Goal: Task Accomplishment & Management: Manage account settings

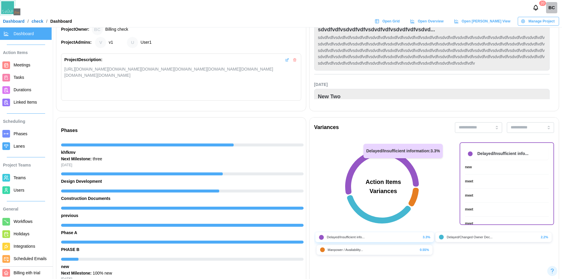
scroll to position [0, 257]
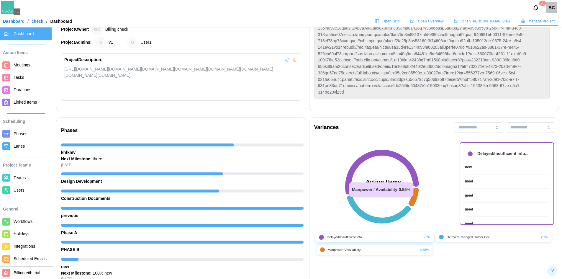
click at [414, 202] on icon at bounding box center [414, 197] width 10 height 19
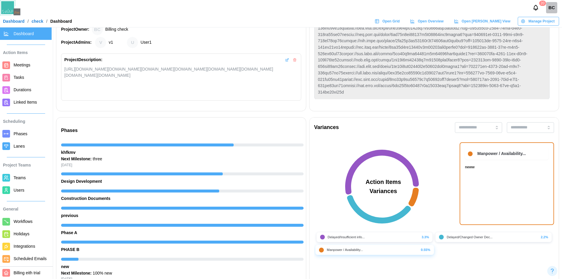
click at [475, 167] on link "neww" at bounding box center [507, 167] width 84 height 6
click at [400, 161] on icon at bounding box center [382, 172] width 74 height 45
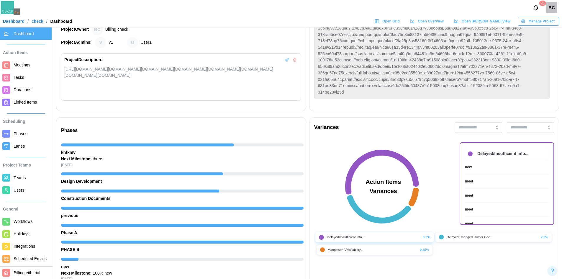
click at [465, 183] on div "meet" at bounding box center [469, 182] width 8 height 6
click at [467, 168] on div "new" at bounding box center [468, 167] width 7 height 6
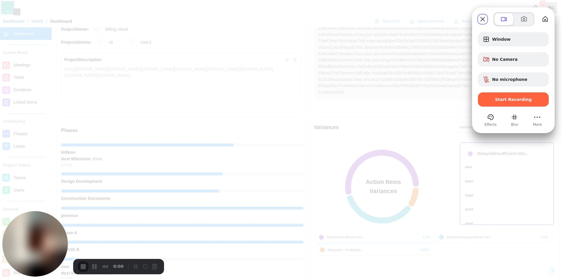
click at [504, 104] on div "Start Recording" at bounding box center [513, 99] width 71 height 14
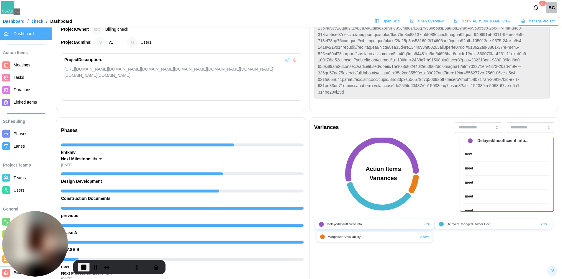
scroll to position [21, 0]
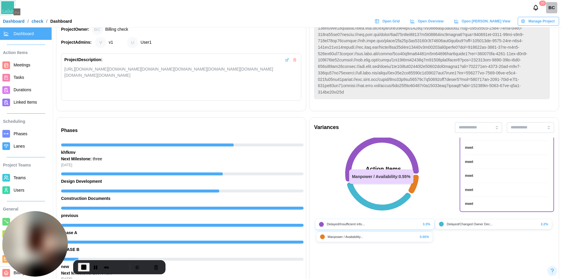
click at [415, 187] on icon at bounding box center [414, 184] width 10 height 19
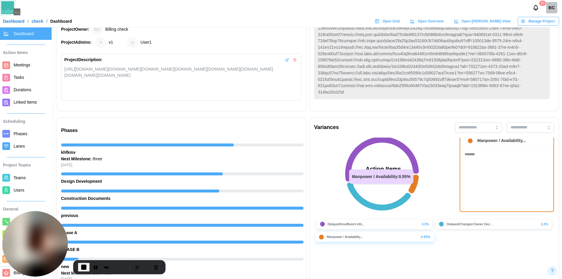
scroll to position [0, 0]
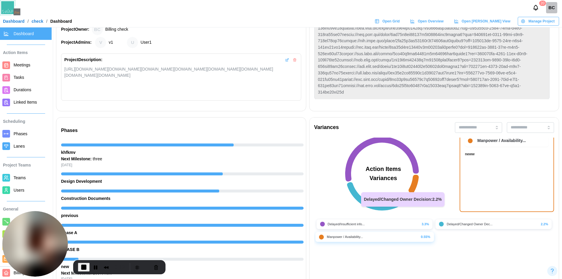
click at [393, 207] on icon at bounding box center [379, 196] width 64 height 28
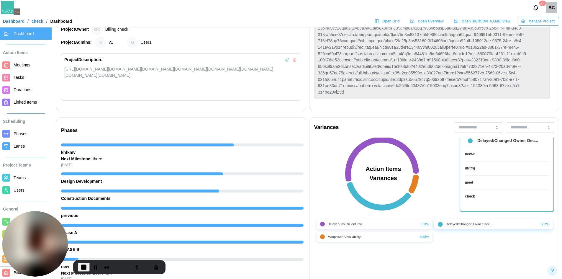
click at [467, 168] on div "dfgfrg" at bounding box center [470, 169] width 10 height 6
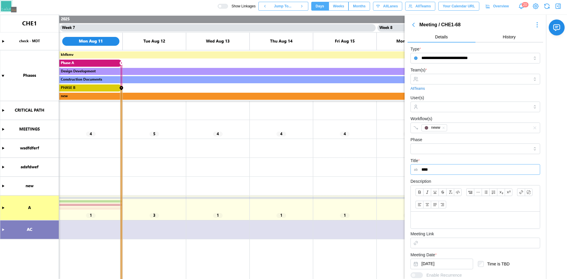
scroll to position [0, 1904]
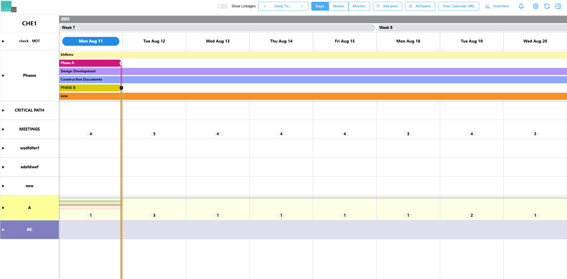
scroll to position [0, 1904]
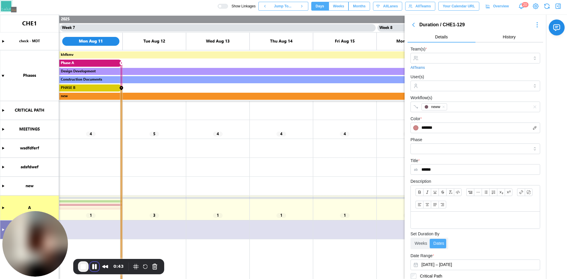
click at [90, 265] on button "Pause Recording" at bounding box center [94, 266] width 9 height 9
click at [86, 266] on span "End Recording" at bounding box center [83, 266] width 7 height 7
click at [84, 267] on span "End Recording" at bounding box center [83, 266] width 7 height 7
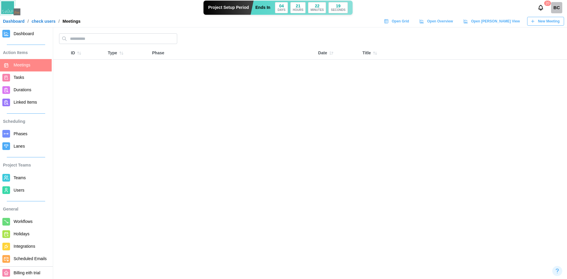
click at [30, 35] on span "Dashboard" at bounding box center [24, 33] width 20 height 5
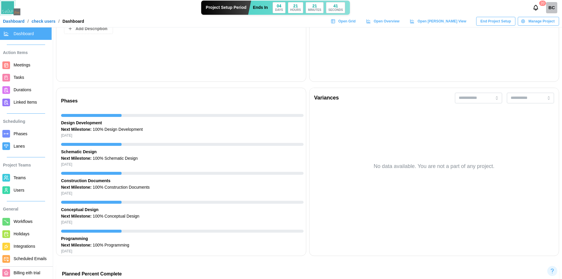
click at [21, 135] on span "Phases" at bounding box center [21, 133] width 14 height 5
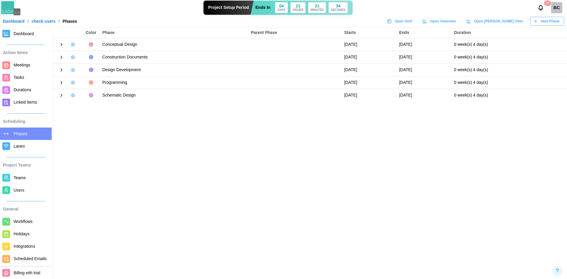
click at [537, 21] on icon "button" at bounding box center [535, 21] width 5 height 5
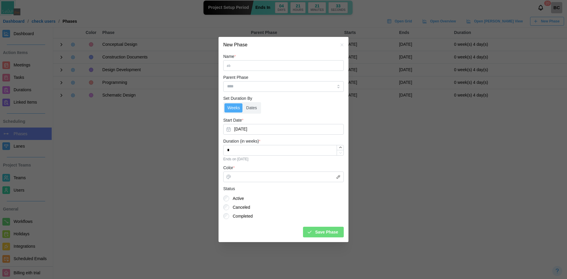
click at [307, 69] on input "Name *" at bounding box center [283, 65] width 120 height 11
type input "***"
click at [330, 90] on input "Parent Phase" at bounding box center [283, 86] width 120 height 11
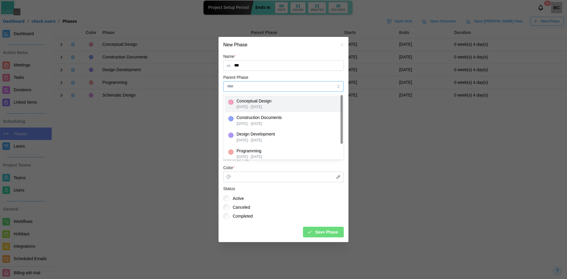
type input "**********"
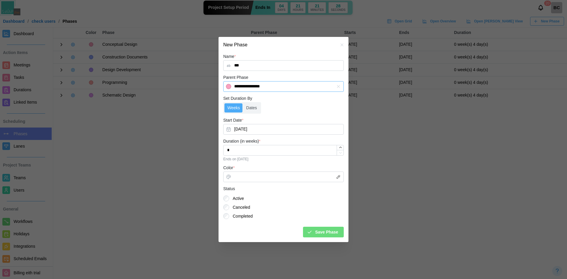
click at [337, 83] on button "button" at bounding box center [338, 86] width 6 height 6
click at [257, 133] on button "[DATE]" at bounding box center [283, 129] width 120 height 11
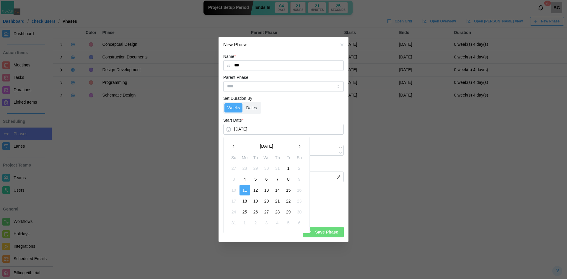
click at [279, 200] on button "21" at bounding box center [277, 201] width 11 height 11
click at [263, 154] on input "*" at bounding box center [283, 150] width 120 height 11
click at [320, 232] on span "Save Phase" at bounding box center [326, 232] width 23 height 10
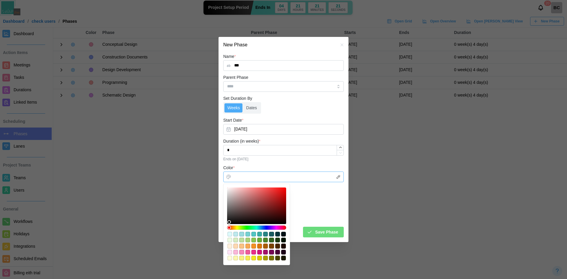
click at [256, 220] on div at bounding box center [256, 205] width 55 height 32
type input "*******"
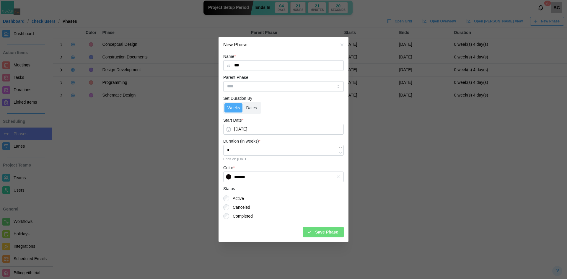
click at [337, 237] on span "Save Phase" at bounding box center [326, 232] width 23 height 10
click at [335, 232] on span "Save Phase" at bounding box center [326, 232] width 23 height 10
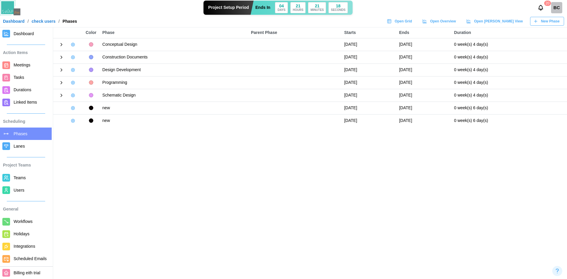
click at [63, 44] on icon at bounding box center [61, 44] width 5 height 5
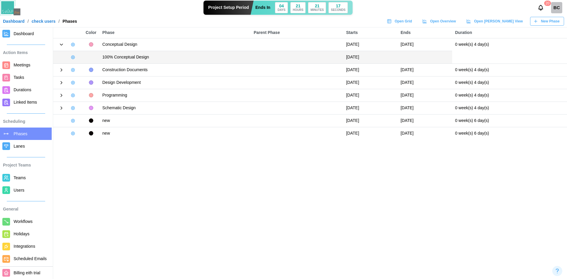
click at [61, 70] on icon at bounding box center [61, 69] width 1 height 3
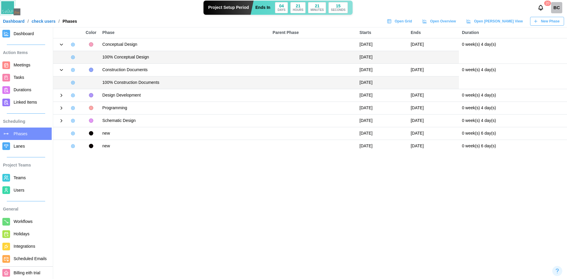
click at [27, 24] on div "Dashboard / check users / Phases Open Grid Open Overview Open Gantt View New Ph…" at bounding box center [283, 21] width 567 height 9
click at [27, 33] on span "Dashboard" at bounding box center [24, 33] width 20 height 5
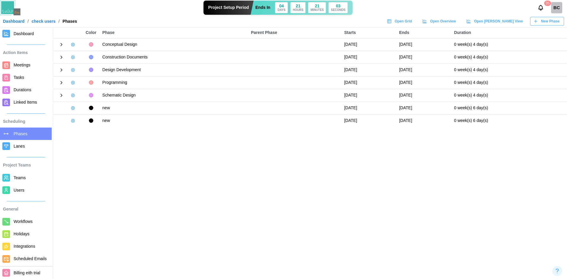
click at [548, 23] on span "New Phase" at bounding box center [550, 21] width 19 height 8
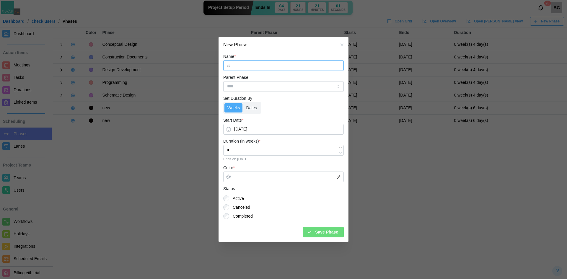
click at [250, 67] on input "Name *" at bounding box center [283, 65] width 120 height 11
type input "*****"
click at [251, 132] on button "Aug 11, 2025" at bounding box center [283, 129] width 120 height 11
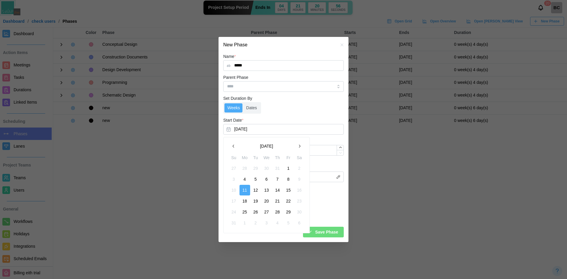
click at [288, 199] on button "22" at bounding box center [288, 201] width 11 height 11
click at [316, 233] on div "Save Phase" at bounding box center [322, 232] width 31 height 10
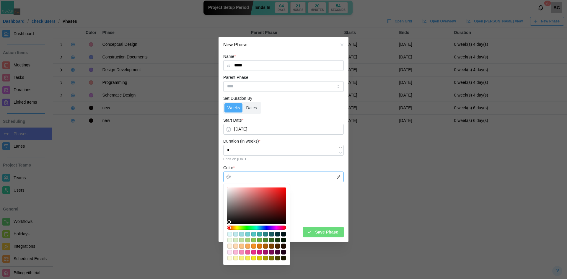
type input "*******"
click at [278, 214] on div at bounding box center [256, 205] width 55 height 32
click at [339, 238] on div "Name * ***** Parent Phase Set Duration By Weeks Dates Start Date * Aug 22, 2025…" at bounding box center [283, 147] width 130 height 189
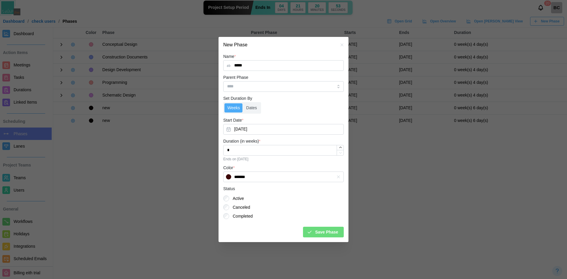
click at [337, 235] on span "Save Phase" at bounding box center [326, 232] width 23 height 10
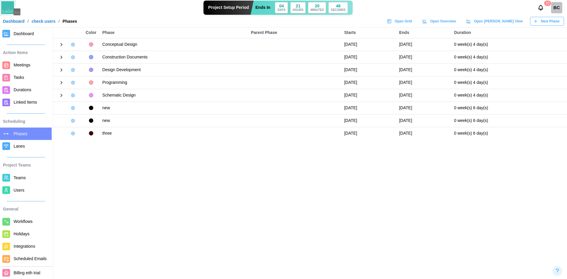
click at [22, 35] on span "Dashboard" at bounding box center [24, 33] width 20 height 5
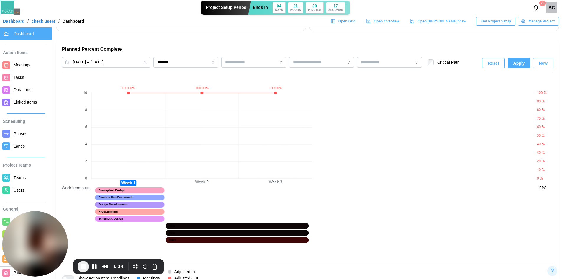
scroll to position [413, 0]
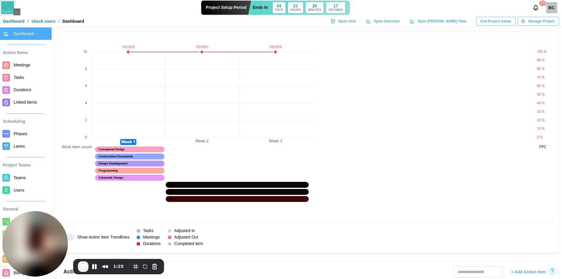
click at [192, 184] on canvas at bounding box center [202, 126] width 221 height 184
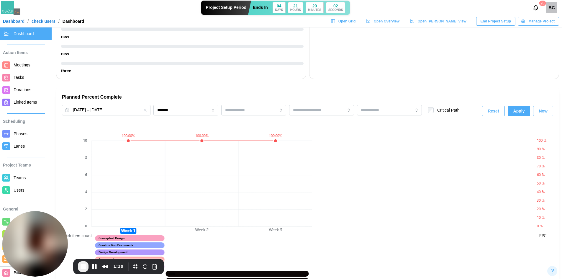
scroll to position [266, 0]
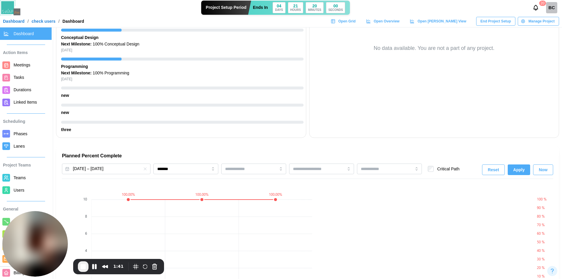
click at [202, 200] on canvas at bounding box center [202, 274] width 221 height 184
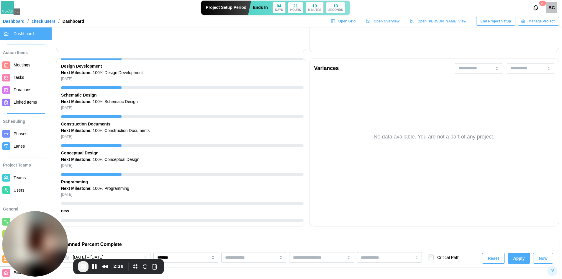
scroll to position [54, 0]
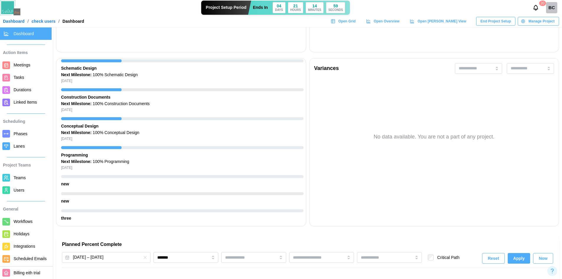
click at [28, 65] on span "Meetings" at bounding box center [22, 65] width 17 height 5
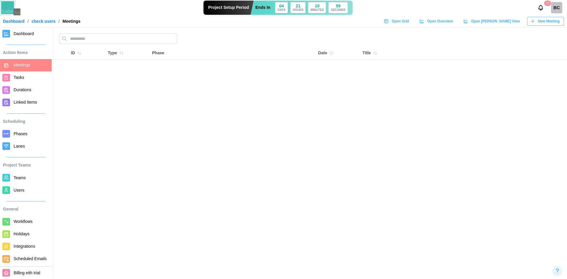
click at [25, 36] on span "Dashboard" at bounding box center [24, 33] width 20 height 5
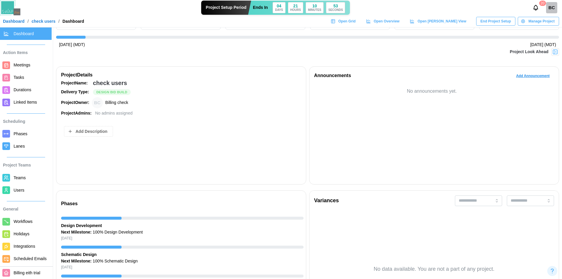
scroll to position [89, 0]
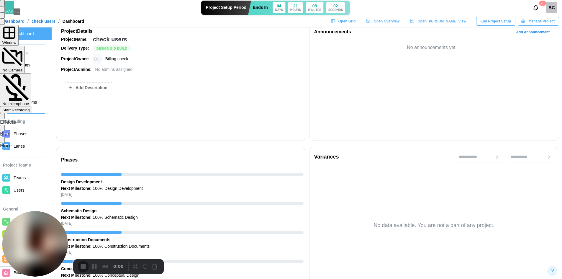
click at [30, 108] on span "Start Recording" at bounding box center [15, 110] width 27 height 4
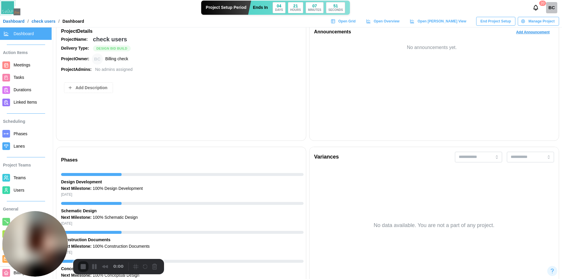
click at [25, 179] on span "Teams" at bounding box center [32, 177] width 36 height 7
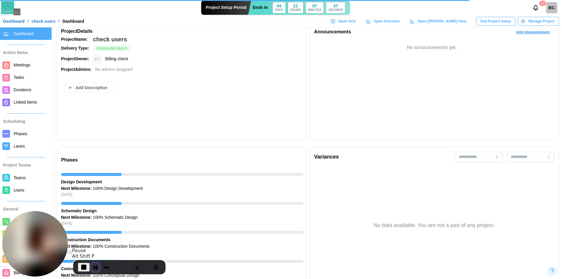
click at [95, 268] on button "Pause Recording" at bounding box center [95, 266] width 9 height 9
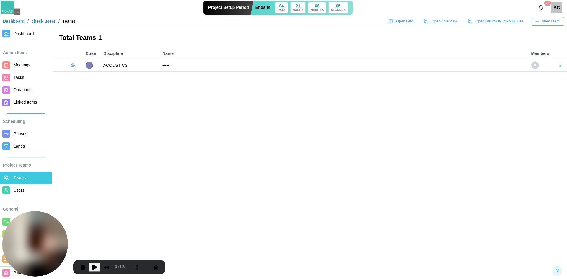
click at [95, 267] on span "Play Recording" at bounding box center [94, 267] width 7 height 7
click at [540, 22] on div "New Team" at bounding box center [547, 21] width 25 height 8
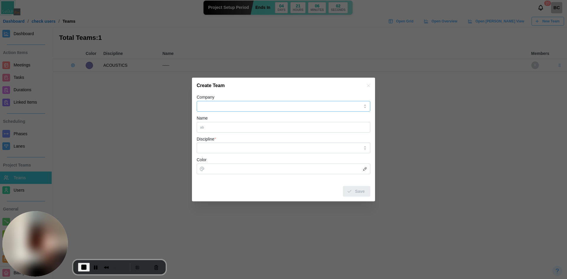
click at [256, 104] on input "Company" at bounding box center [284, 106] width 174 height 11
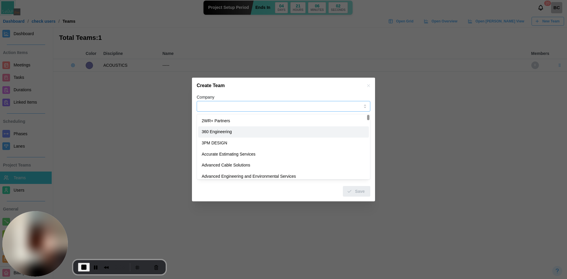
type input "**********"
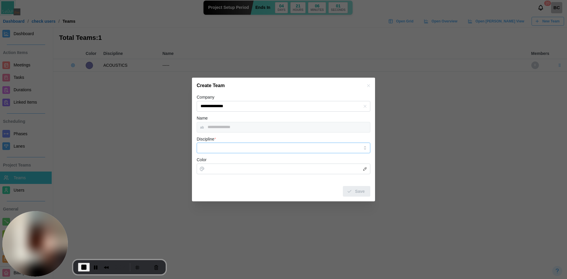
click at [241, 145] on input "Discipline *" at bounding box center [284, 148] width 174 height 11
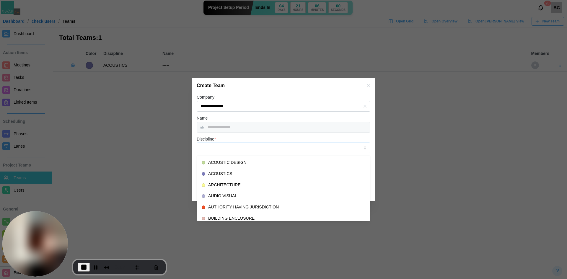
type input "*********"
type input "*******"
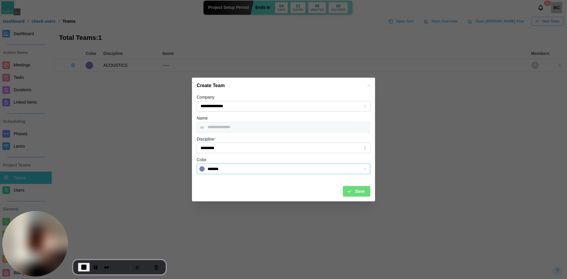
click at [250, 167] on input "*******" at bounding box center [284, 169] width 174 height 11
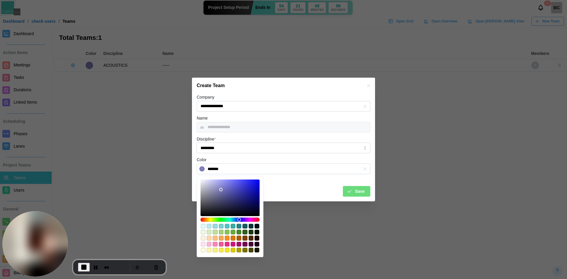
click at [369, 189] on button "Save" at bounding box center [356, 191] width 27 height 11
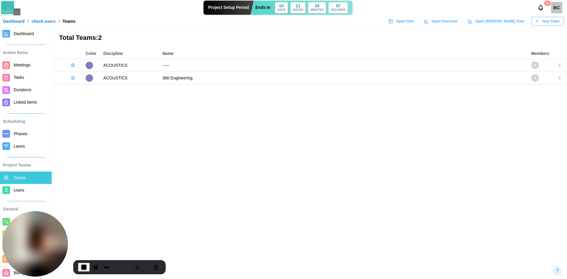
click at [74, 79] on icon "button" at bounding box center [73, 78] width 5 height 5
click at [81, 88] on button "Add User" at bounding box center [88, 90] width 37 height 11
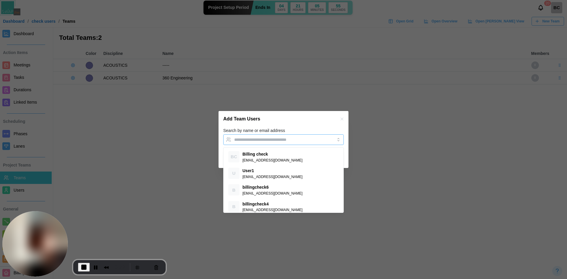
click at [264, 141] on input "Search by name or email address" at bounding box center [278, 139] width 88 height 5
click at [282, 138] on div "BC Billing check" at bounding box center [277, 140] width 89 height 10
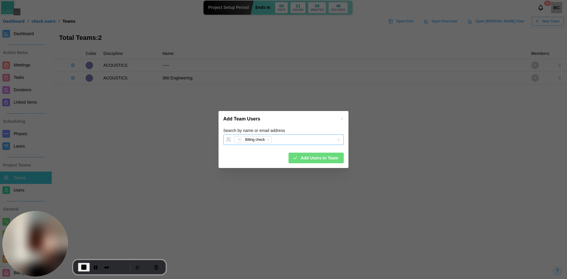
click at [283, 138] on div "BC Billing check" at bounding box center [277, 140] width 89 height 10
type input "**********"
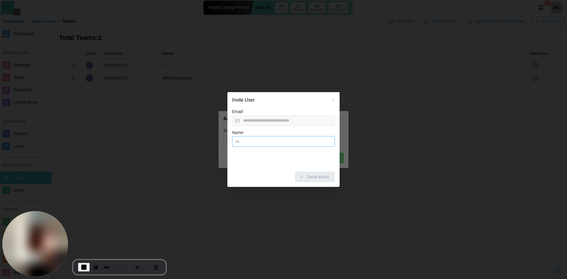
click at [258, 137] on input "Name *" at bounding box center [283, 141] width 103 height 11
type input "**"
click at [321, 175] on span "Send Invite" at bounding box center [318, 177] width 22 height 10
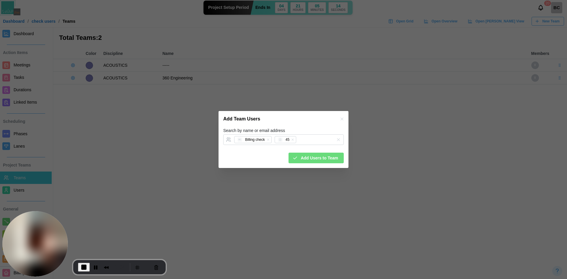
click at [293, 117] on div "Add Team Users" at bounding box center [283, 119] width 130 height 16
click at [312, 161] on span "Add Users to Team" at bounding box center [318, 158] width 37 height 10
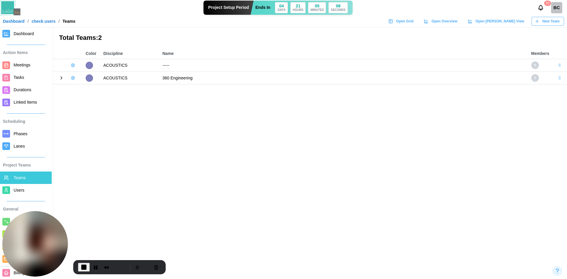
click at [74, 80] on icon "button" at bounding box center [73, 78] width 5 height 5
click at [77, 87] on button "Add User" at bounding box center [88, 90] width 37 height 11
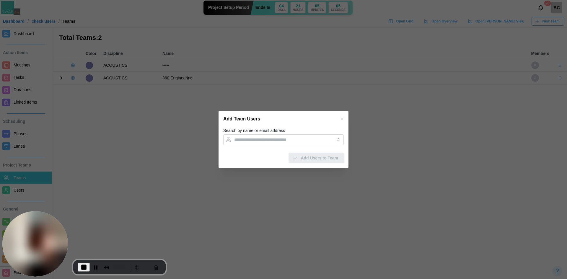
click at [342, 120] on icon "button" at bounding box center [341, 119] width 5 height 5
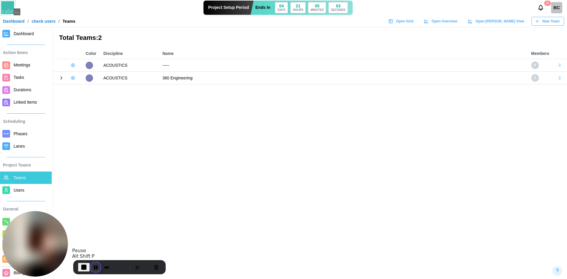
click at [95, 269] on button "Pause Recording" at bounding box center [95, 266] width 9 height 9
click at [90, 265] on button "Play Recording" at bounding box center [95, 267] width 12 height 9
click at [18, 192] on span "Users" at bounding box center [19, 190] width 11 height 5
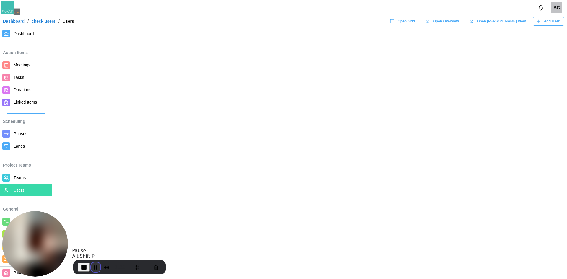
click at [93, 266] on button "Pause Recording" at bounding box center [95, 266] width 9 height 9
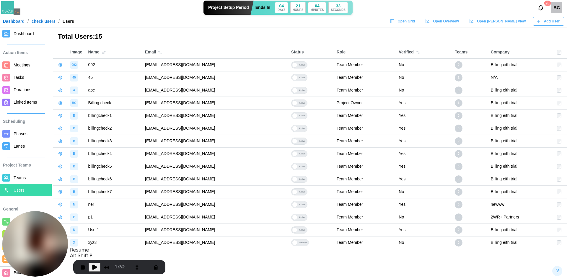
click at [91, 266] on span "Play Recording" at bounding box center [94, 267] width 7 height 7
click at [93, 270] on button "Pause Recording" at bounding box center [95, 266] width 9 height 9
drag, startPoint x: 216, startPoint y: 77, endPoint x: 126, endPoint y: 72, distance: 89.6
click at [126, 72] on tr "45 45 qatestercodingcops+45@gmail.com Active Team Member No 1 N/A" at bounding box center [310, 77] width 514 height 13
copy tr "qatestercodingcops+45@gmail.com"
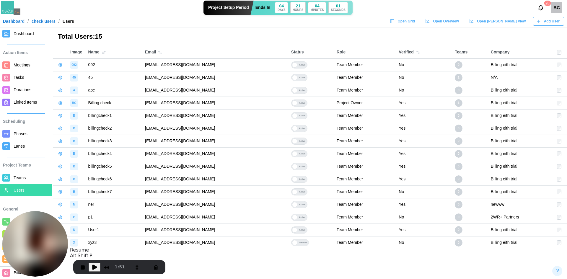
click at [97, 268] on span "Play Recording" at bounding box center [94, 267] width 7 height 7
drag, startPoint x: 212, startPoint y: 80, endPoint x: 140, endPoint y: 82, distance: 71.7
click at [142, 82] on td "qatestercodingcops+45@gmail.com" at bounding box center [215, 77] width 146 height 13
copy td "qatestercodingcops+45@gmail.com"
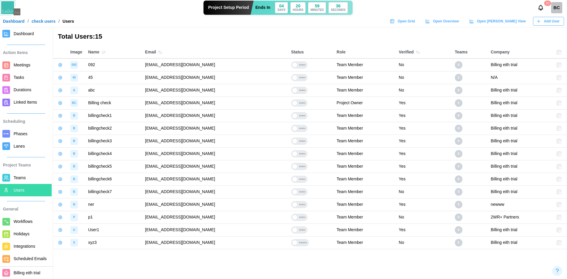
click at [545, 24] on span "Add User" at bounding box center [552, 21] width 16 height 8
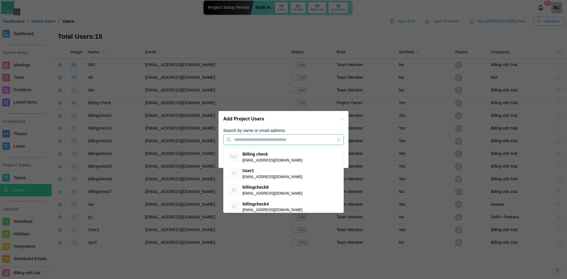
click at [269, 140] on input "Search by name or email address" at bounding box center [278, 139] width 88 height 5
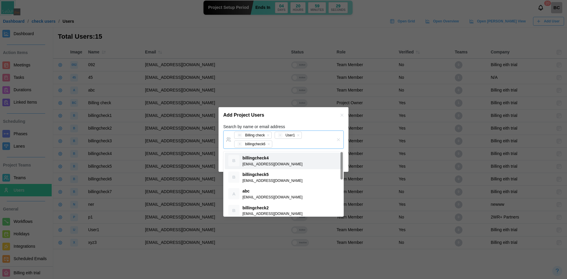
click at [266, 152] on div "B billingcheck4 qatestercodingcops+billingcheck4@gmail.com B billingcheck5 qate…" at bounding box center [283, 227] width 120 height 152
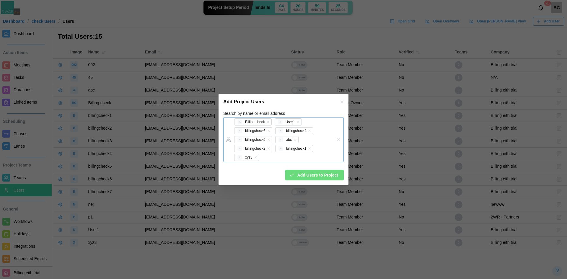
click at [287, 156] on div "BC Billing check U User1 B billingcheck6 B billingcheck4 B billingcheck5 A abc …" at bounding box center [277, 139] width 89 height 44
click at [302, 180] on button "Add Users to Project" at bounding box center [314, 175] width 58 height 11
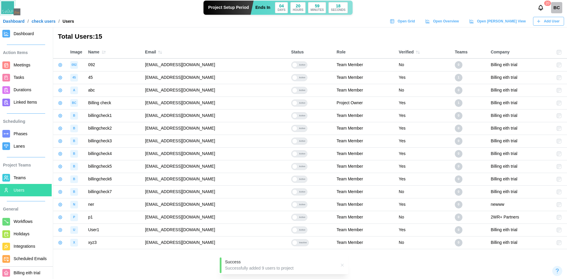
click at [540, 21] on icon "button" at bounding box center [538, 21] width 5 height 5
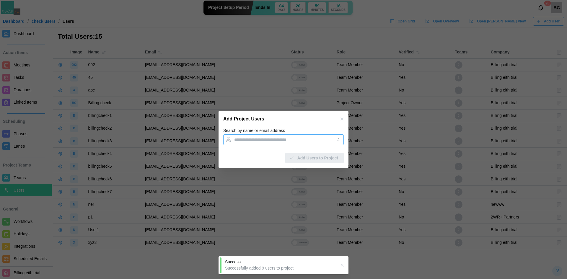
click at [251, 135] on div at bounding box center [277, 140] width 89 height 10
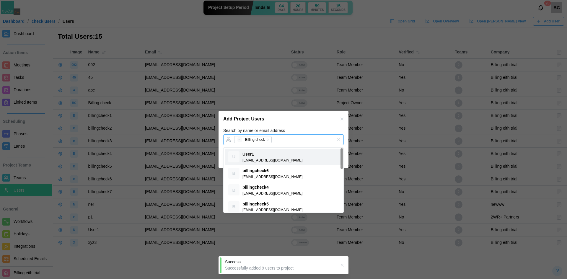
click at [276, 141] on div "BC Billing check" at bounding box center [277, 140] width 89 height 10
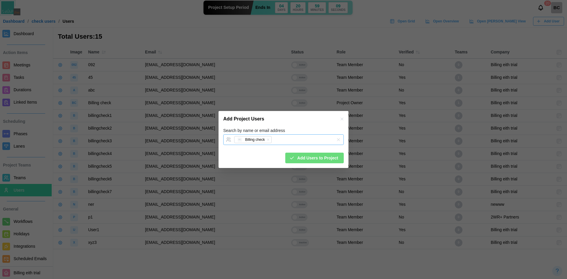
paste input "**********"
type input "**********"
click at [305, 138] on div "BC Billing check qa14" at bounding box center [277, 140] width 89 height 10
click at [296, 141] on icon "button" at bounding box center [297, 140] width 4 height 4
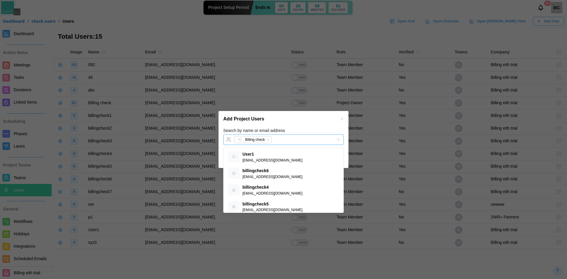
click at [300, 139] on div "BC Billing check" at bounding box center [277, 140] width 89 height 10
paste input "**********"
type input "**********"
click at [315, 125] on div "Add Project Users" at bounding box center [283, 119] width 130 height 16
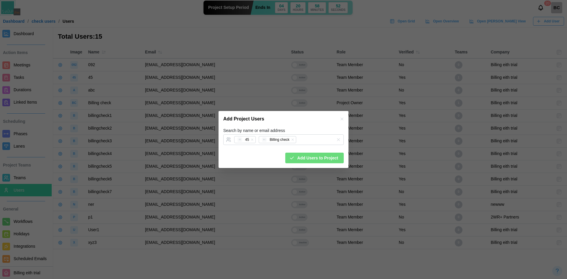
click at [317, 156] on span "Add Users to Project" at bounding box center [317, 158] width 41 height 10
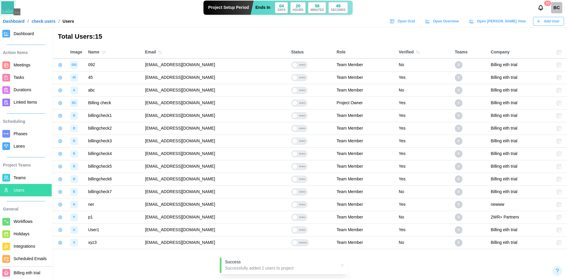
click at [545, 21] on span "Add User" at bounding box center [552, 21] width 16 height 8
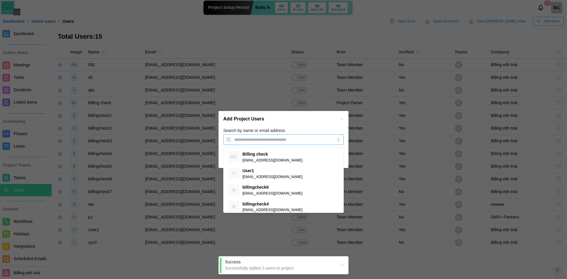
click at [268, 142] on input "Search by name or email address" at bounding box center [278, 139] width 88 height 5
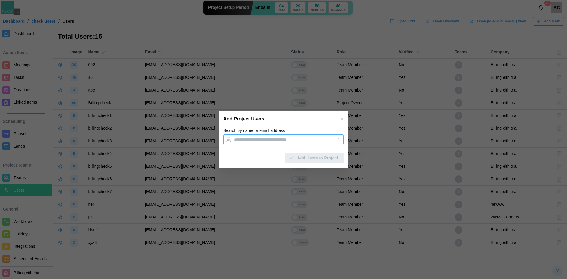
click at [270, 138] on input "Search by name or email address" at bounding box center [278, 139] width 88 height 5
paste input "**********"
click at [241, 141] on input "**********" at bounding box center [278, 139] width 88 height 5
click at [244, 140] on input "**********" at bounding box center [278, 139] width 88 height 5
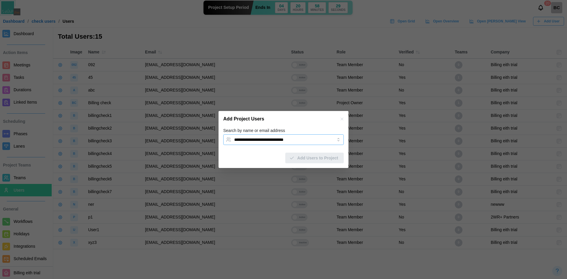
type input "**********"
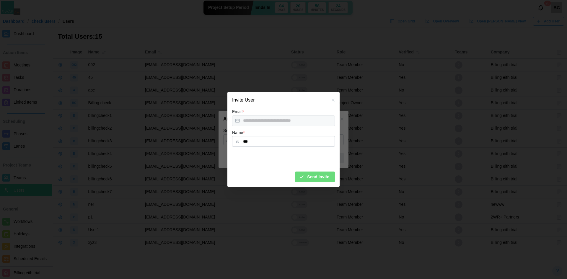
type input "***"
click at [318, 176] on span "Send Invite" at bounding box center [318, 177] width 22 height 10
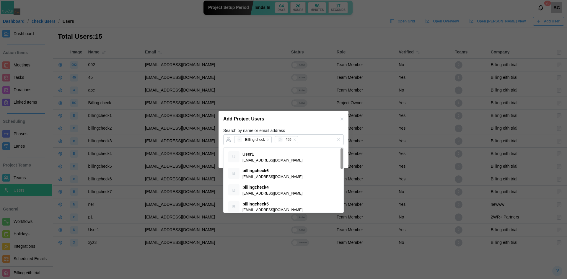
click at [311, 124] on div "Add Project Users" at bounding box center [283, 119] width 130 height 16
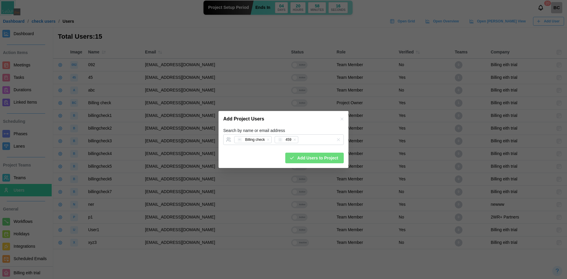
click at [320, 157] on span "Add Users to Project" at bounding box center [317, 158] width 41 height 10
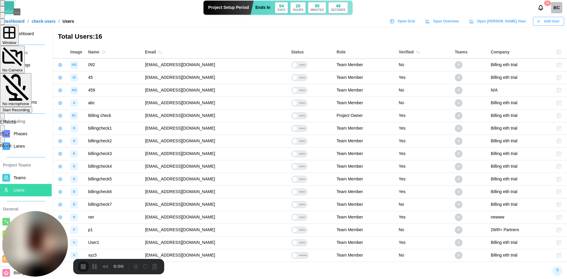
click at [30, 108] on div "Start Recording" at bounding box center [15, 110] width 27 height 4
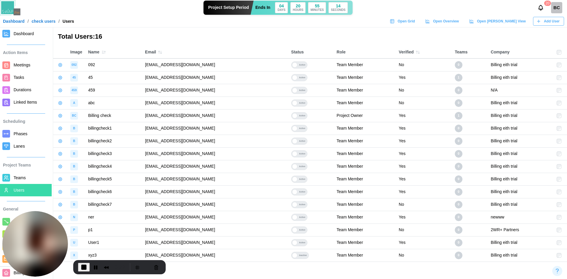
click at [555, 19] on span "Add User" at bounding box center [552, 21] width 16 height 8
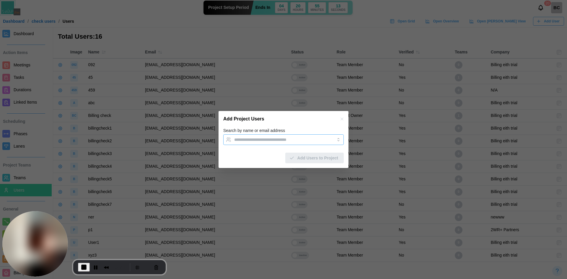
click at [262, 135] on div at bounding box center [277, 140] width 89 height 10
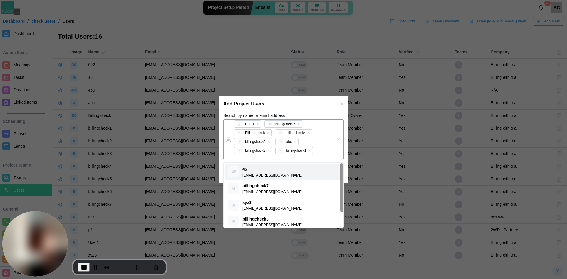
click at [331, 147] on div "U User1 B billingcheck6 BC Billing check B billingcheck4 B billingcheck5 A abc …" at bounding box center [283, 139] width 120 height 41
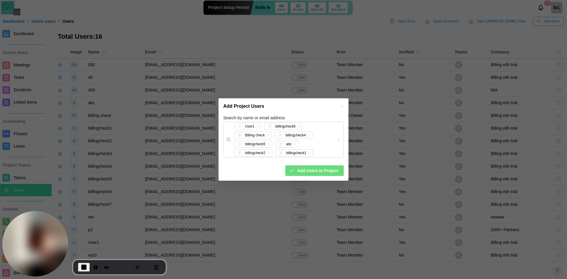
click at [322, 172] on span "Add Users to Project" at bounding box center [317, 171] width 41 height 10
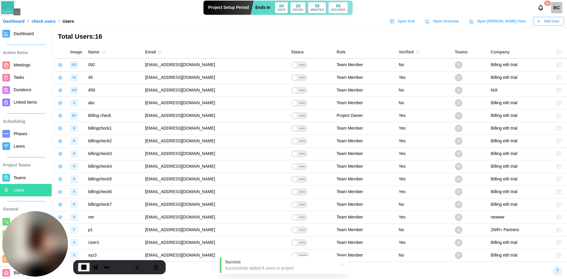
click at [553, 23] on span "Add User" at bounding box center [552, 21] width 16 height 8
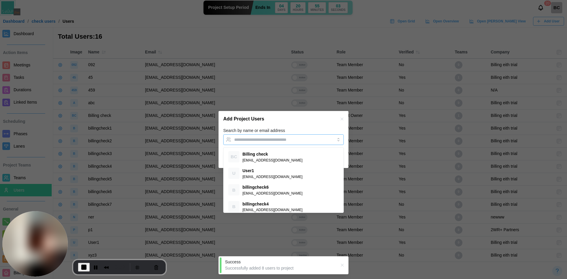
click at [303, 139] on input "Search by name or email address" at bounding box center [278, 139] width 88 height 5
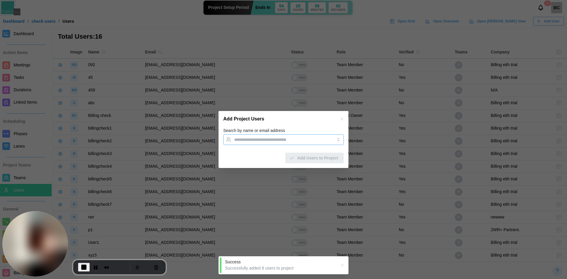
click at [292, 141] on input "Search by name or email address" at bounding box center [278, 139] width 88 height 5
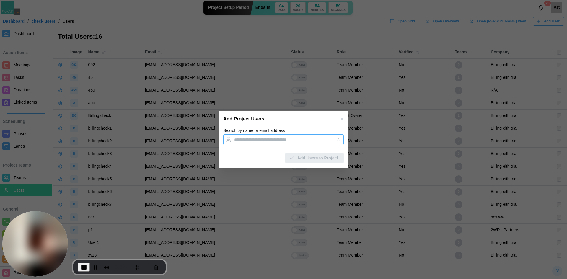
paste input "**********"
type input "**********"
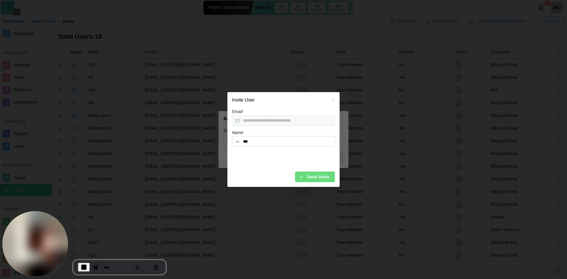
type input "***"
click at [311, 180] on span "Send Invite" at bounding box center [318, 177] width 22 height 10
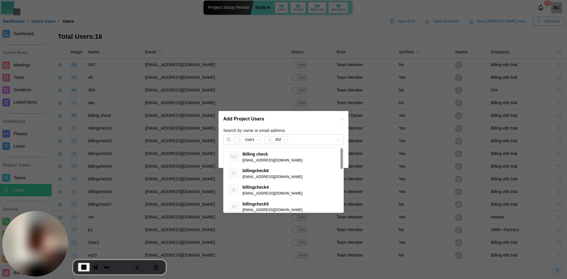
click at [309, 125] on div "Add Project Users" at bounding box center [283, 119] width 130 height 16
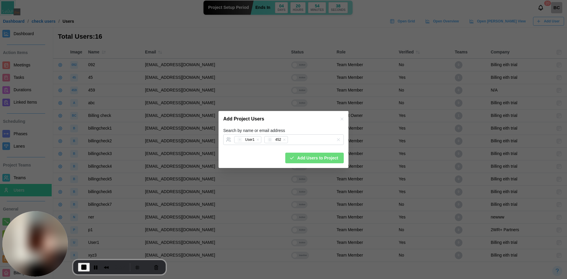
click at [322, 162] on span "Add Users to Project" at bounding box center [317, 158] width 41 height 10
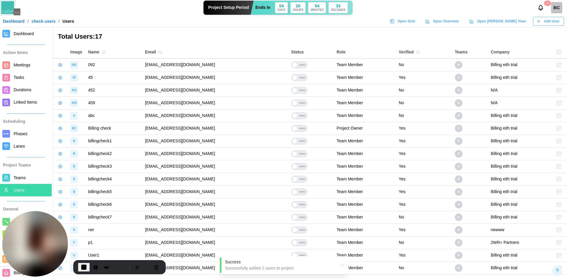
drag, startPoint x: 279, startPoint y: 263, endPoint x: 281, endPoint y: 226, distance: 37.2
click at [281, 226] on body "Project Setup Period Ends In 04 DAYS 20 HOURS 54 MINUTES 33 SECONDS 20 BC Dashb…" at bounding box center [283, 163] width 567 height 327
click at [81, 268] on span "End Recording" at bounding box center [83, 267] width 7 height 7
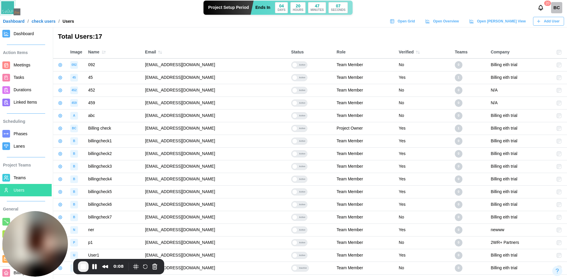
click at [548, 20] on span "Add User" at bounding box center [552, 21] width 16 height 8
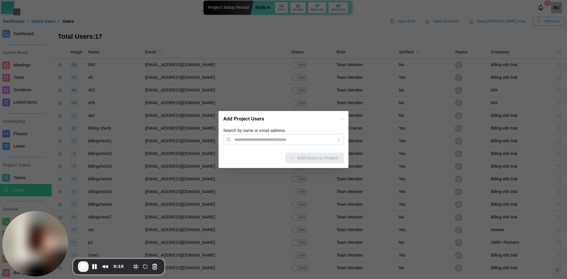
click at [344, 119] on icon "button" at bounding box center [341, 119] width 5 height 5
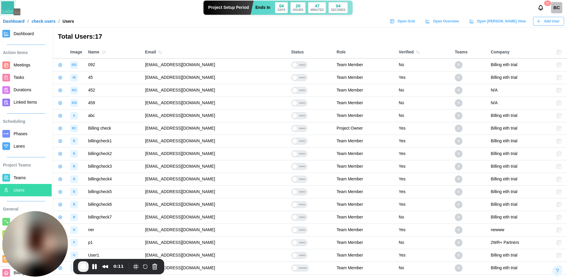
click at [13, 26] on header "Project Setup Period Ends In 04 DAYS 20 HOURS 47 MINUTES 04 SECONDS 20 BC Dashb…" at bounding box center [283, 13] width 567 height 27
click at [14, 29] on link "Dashboard" at bounding box center [26, 33] width 52 height 12
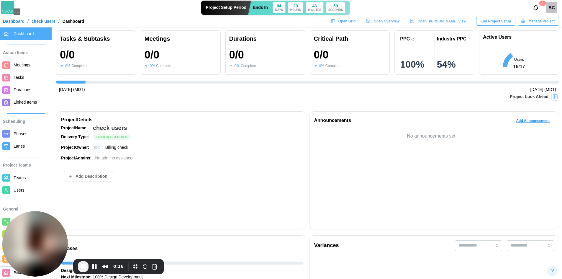
click at [540, 21] on span "Manage Project" at bounding box center [542, 21] width 26 height 8
click at [541, 30] on button "Edit Project" at bounding box center [539, 33] width 46 height 11
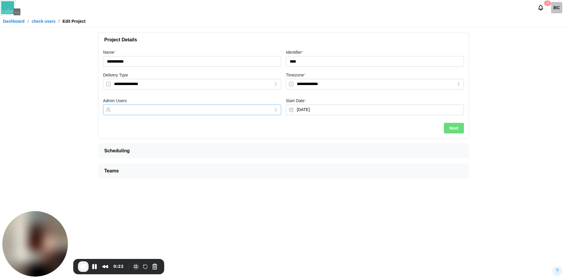
click at [191, 110] on input "Admin Users" at bounding box center [187, 109] width 146 height 5
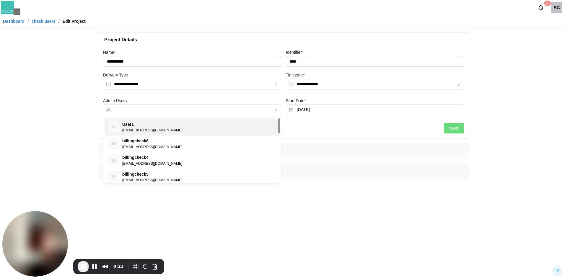
click at [360, 125] on div at bounding box center [374, 122] width 183 height 5
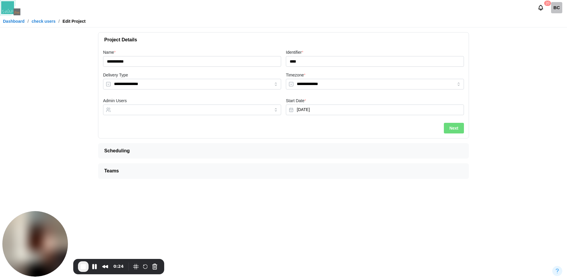
click at [453, 124] on span "Next" at bounding box center [453, 128] width 9 height 10
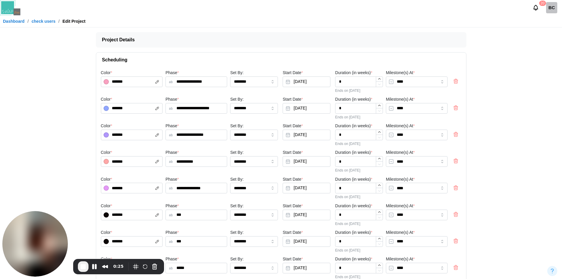
scroll to position [41, 0]
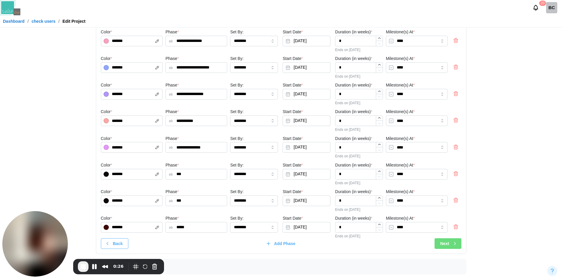
click at [458, 246] on button "Next" at bounding box center [448, 243] width 27 height 11
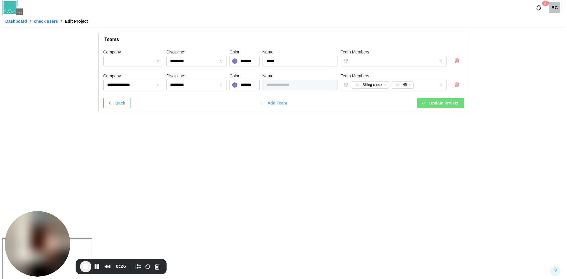
scroll to position [0, 0]
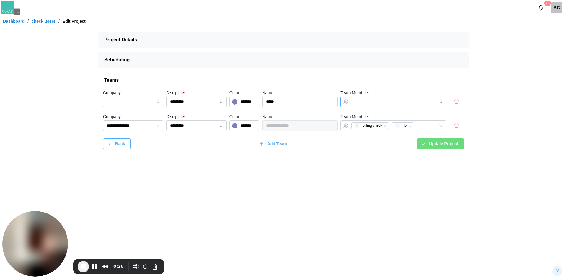
click at [378, 100] on input "Team Members" at bounding box center [387, 101] width 73 height 5
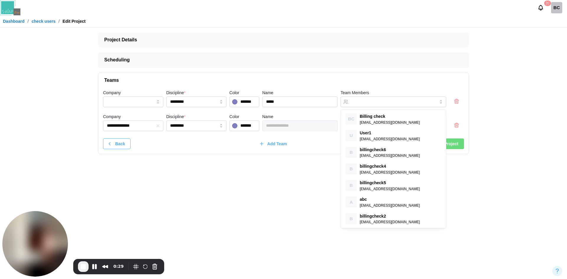
click at [323, 93] on div "Name *****" at bounding box center [299, 98] width 75 height 18
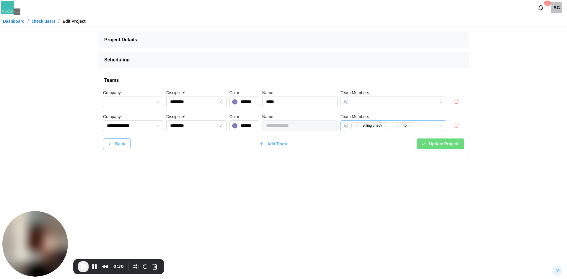
click at [422, 125] on div "BC Billing check 45 45" at bounding box center [387, 126] width 75 height 10
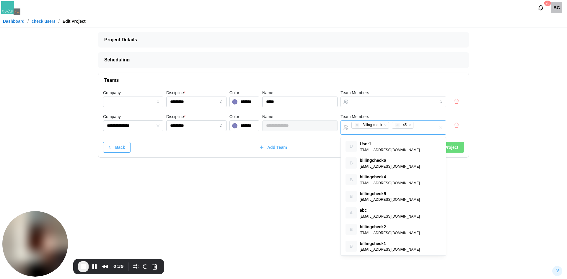
paste input "**********"
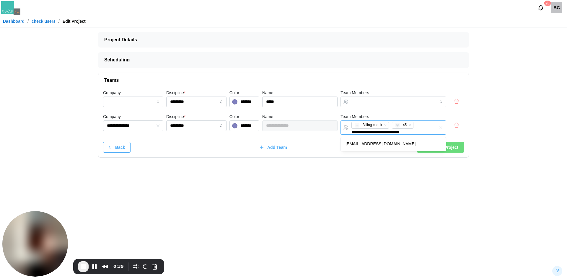
scroll to position [0, 3]
type input "**********"
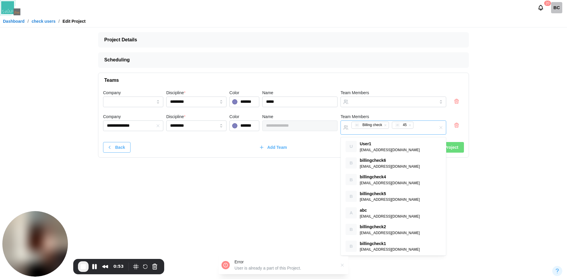
click at [425, 125] on div "BC Billing check 45 45" at bounding box center [393, 127] width 106 height 14
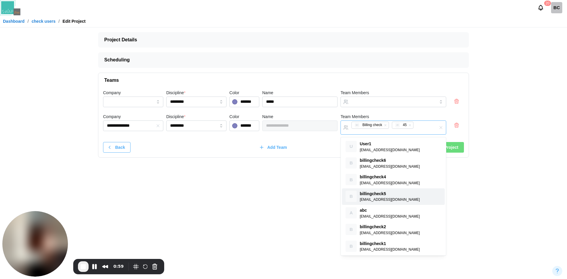
paste input "**********"
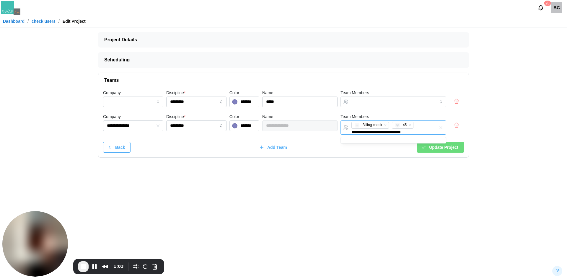
type input "**********"
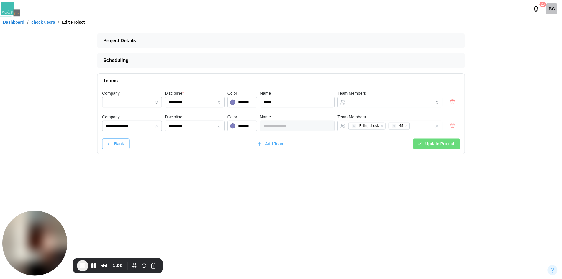
scroll to position [0, 0]
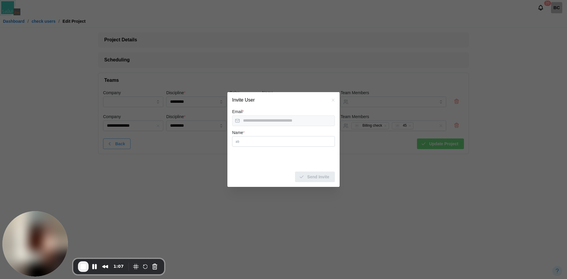
click at [272, 144] on input "Name *" at bounding box center [283, 141] width 103 height 11
type input "**********"
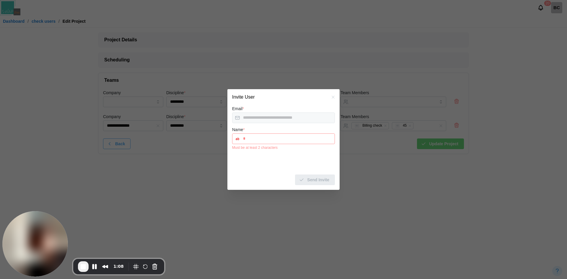
type input "**"
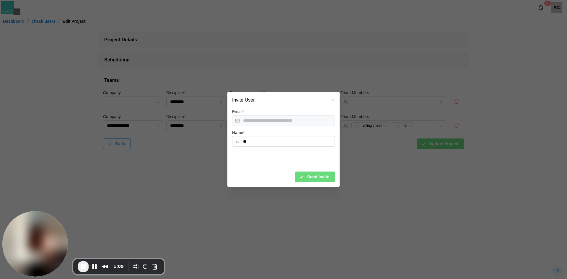
type input "**********"
type input "***"
type input "**********"
type input "****"
click at [321, 179] on span "Send Invite" at bounding box center [318, 177] width 22 height 10
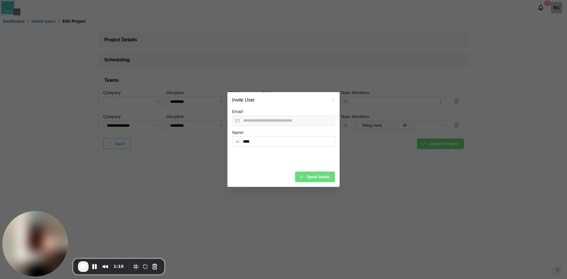
type input "**********"
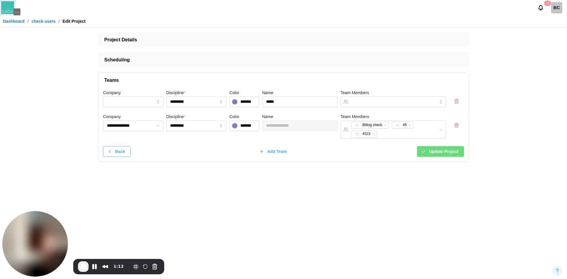
click at [453, 152] on span "Update Project" at bounding box center [443, 151] width 29 height 10
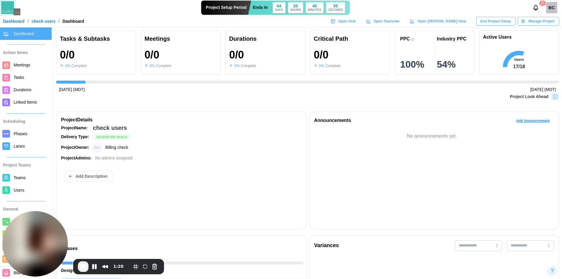
click at [24, 178] on span "Teams" at bounding box center [20, 177] width 12 height 5
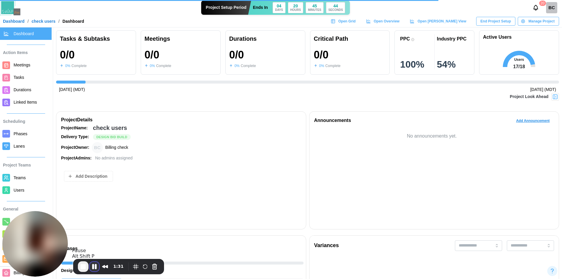
click at [92, 267] on button "Pause Recording" at bounding box center [94, 266] width 9 height 9
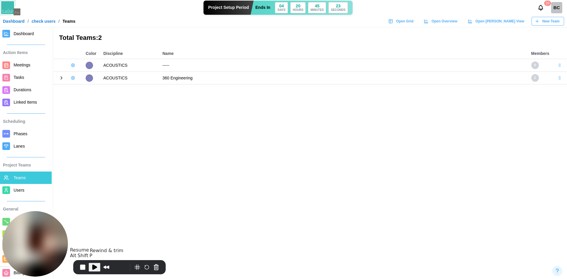
click at [98, 265] on button "Play Recording" at bounding box center [95, 267] width 12 height 9
click at [61, 77] on icon at bounding box center [61, 77] width 5 height 5
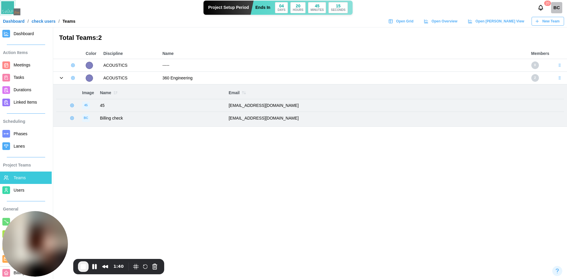
click at [31, 187] on span "Users" at bounding box center [32, 190] width 36 height 7
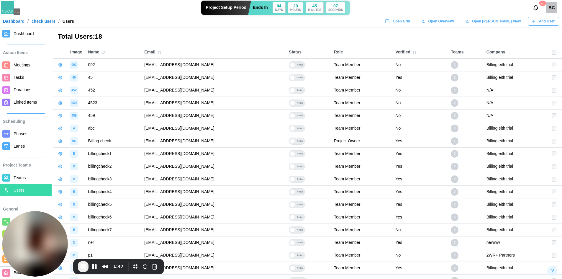
click at [30, 178] on span "Teams" at bounding box center [32, 177] width 36 height 7
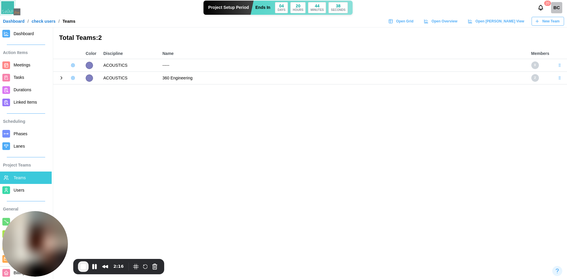
click at [60, 77] on icon at bounding box center [61, 77] width 5 height 5
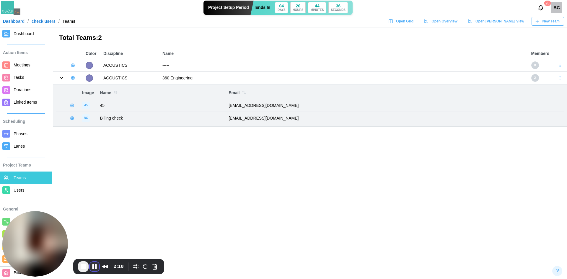
click at [92, 267] on button "Pause Recording" at bounding box center [94, 266] width 9 height 9
click at [16, 186] on link "Users" at bounding box center [26, 190] width 52 height 12
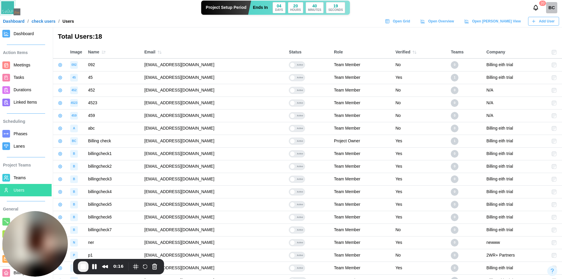
drag, startPoint x: 226, startPoint y: 103, endPoint x: 138, endPoint y: 104, distance: 87.4
click at [138, 104] on tr "4523 4523 qatestercodingcops+4523@gmail.com Active Team Member No 0 N/A" at bounding box center [307, 103] width 509 height 13
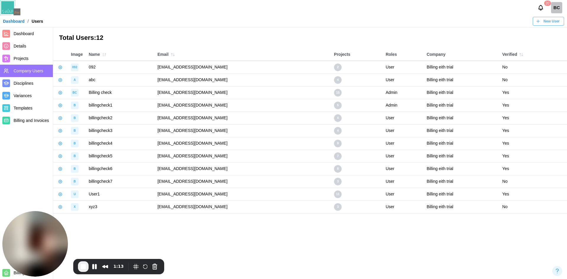
click at [32, 22] on div "Users" at bounding box center [38, 21] width 12 height 4
click at [23, 32] on span "Dashboard" at bounding box center [24, 33] width 20 height 5
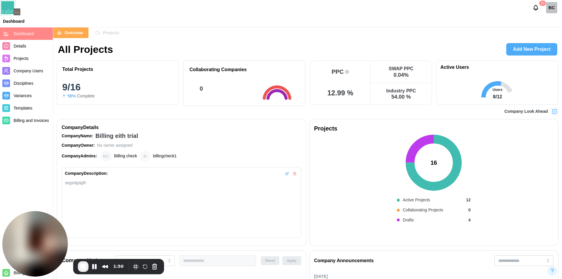
click at [100, 33] on div "Projects" at bounding box center [107, 33] width 24 height 10
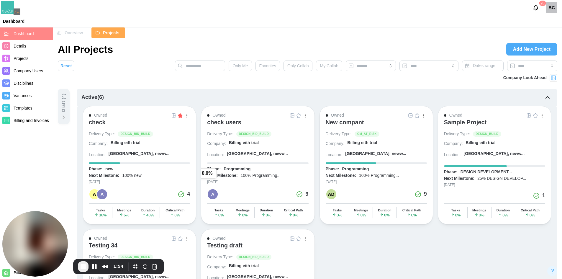
click at [259, 162] on div at bounding box center [257, 162] width 101 height 1
click at [84, 262] on button "End Recording" at bounding box center [83, 266] width 11 height 11
click at [22, 76] on link "Company Users" at bounding box center [26, 71] width 53 height 12
click at [22, 75] on link "Company Users" at bounding box center [26, 71] width 53 height 12
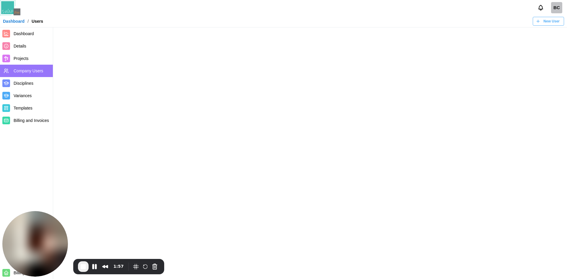
click at [553, 22] on span "New User" at bounding box center [551, 21] width 16 height 8
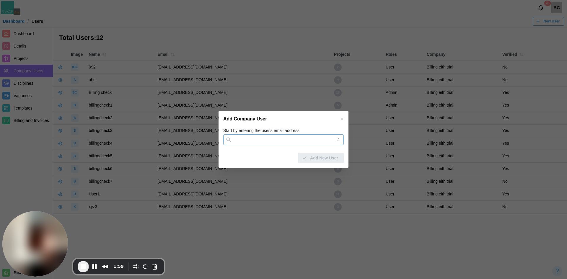
click at [290, 139] on input "Start by entering the user's email address" at bounding box center [283, 139] width 120 height 11
type input "*"
click at [236, 140] on input "*" at bounding box center [283, 139] width 120 height 11
paste input "**********"
type input "**********"
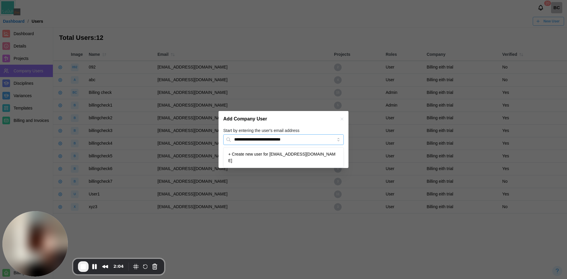
click at [322, 138] on input "**********" at bounding box center [283, 139] width 120 height 11
click at [308, 144] on input "**********" at bounding box center [283, 139] width 120 height 11
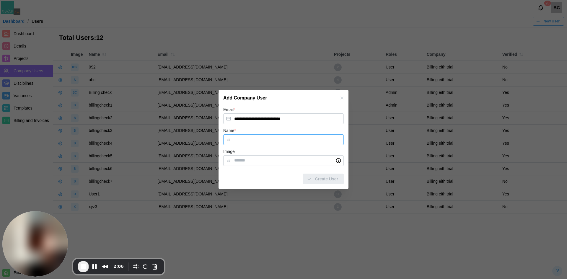
click at [268, 135] on input "Name *" at bounding box center [283, 139] width 120 height 11
type input "**"
click at [317, 181] on span "Create User" at bounding box center [326, 179] width 23 height 10
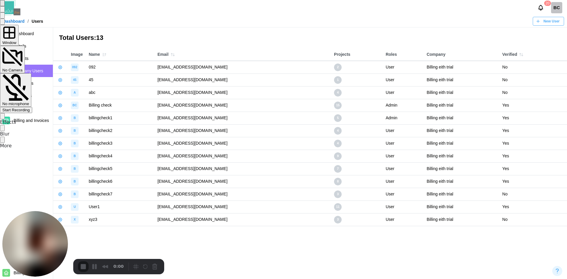
click at [30, 108] on div "Start Recording" at bounding box center [15, 110] width 27 height 4
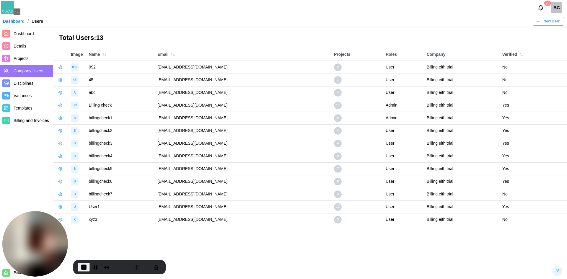
click at [33, 34] on span "Dashboard" at bounding box center [24, 33] width 20 height 5
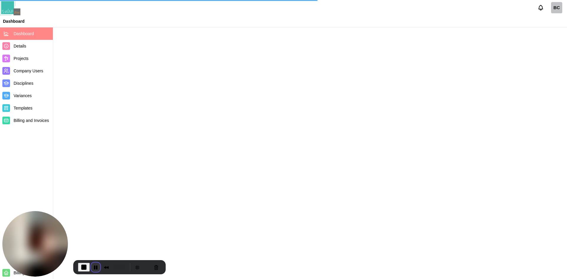
click at [94, 264] on button "Pause Recording" at bounding box center [95, 266] width 9 height 9
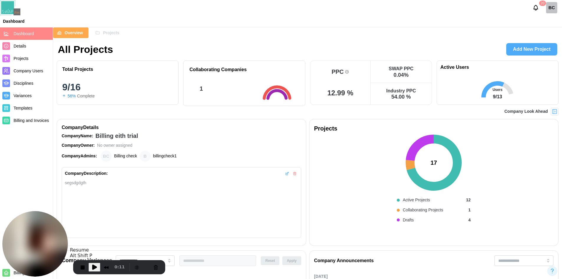
click at [93, 268] on span "Play Recording" at bounding box center [94, 267] width 7 height 7
click at [519, 48] on span "Add New Project" at bounding box center [531, 49] width 37 height 12
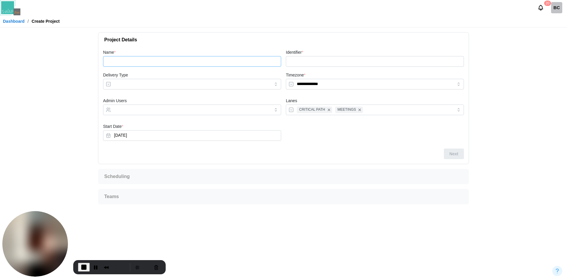
click at [215, 58] on input "Name *" at bounding box center [192, 61] width 178 height 11
type input "*"
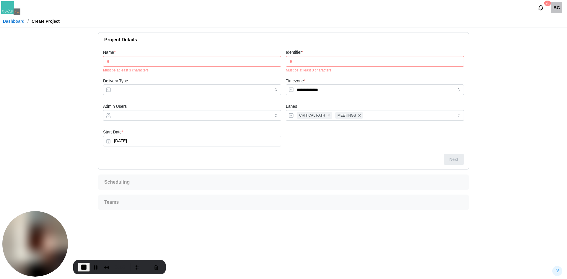
type input "**"
type input "***"
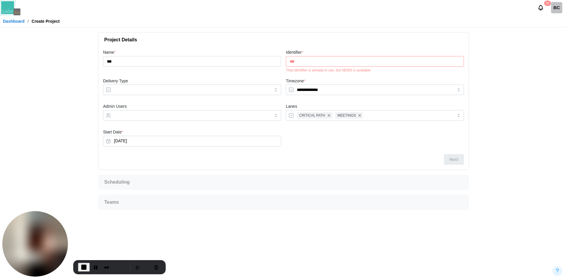
click at [307, 62] on input "***" at bounding box center [375, 61] width 178 height 11
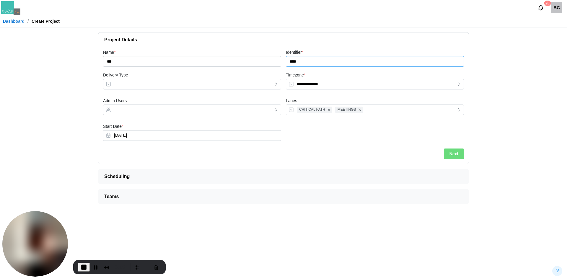
type input "****"
click at [187, 87] on input "Delivery Type" at bounding box center [192, 84] width 178 height 11
type input "**********"
click at [149, 115] on div at bounding box center [192, 109] width 178 height 11
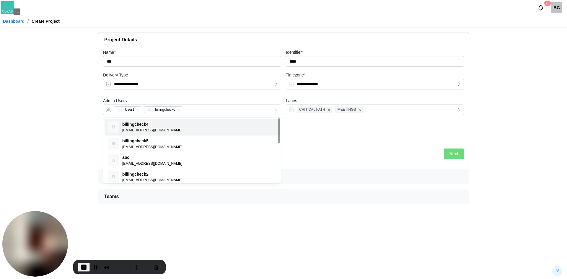
click at [346, 128] on div at bounding box center [374, 133] width 183 height 26
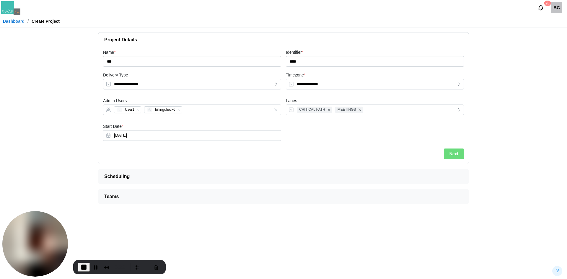
click at [447, 153] on button "Next" at bounding box center [454, 153] width 20 height 11
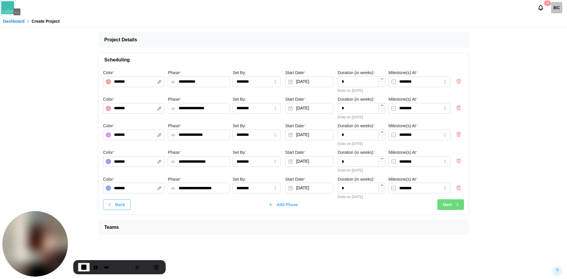
click at [441, 207] on button "Next" at bounding box center [450, 204] width 27 height 11
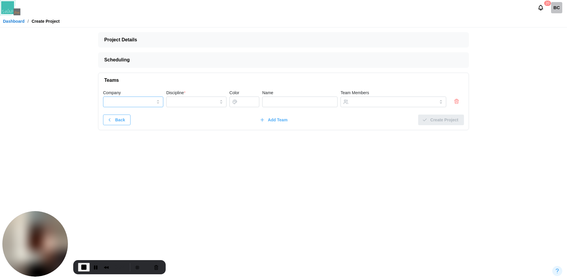
click at [134, 99] on input "Company" at bounding box center [133, 102] width 60 height 11
type input "**********"
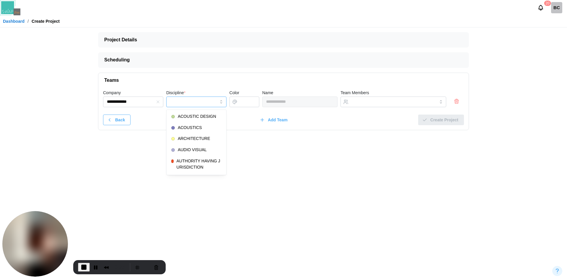
click at [193, 100] on input "Discipline *" at bounding box center [196, 102] width 60 height 11
type input "**********"
type input "*******"
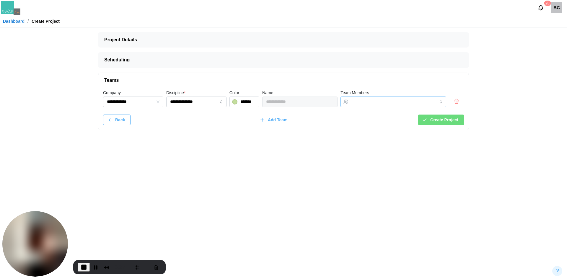
click at [359, 106] on div at bounding box center [387, 102] width 75 height 10
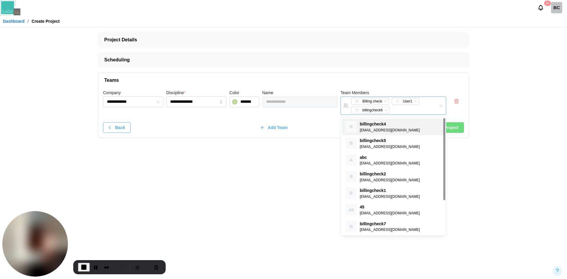
click at [370, 118] on div "B billingcheck4 qatestercodingcops+billingcheck4@gmail.com B billingcheck5 qate…" at bounding box center [393, 201] width 105 height 169
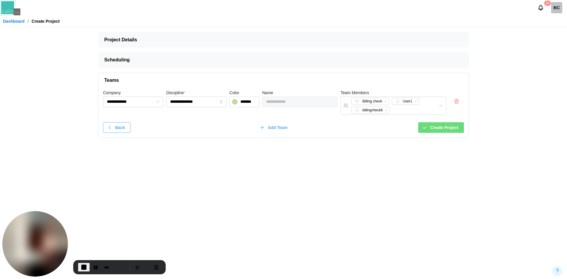
click at [323, 124] on div "Back Add Team Create Project" at bounding box center [283, 127] width 361 height 11
click at [275, 130] on span "Add Team" at bounding box center [278, 127] width 20 height 10
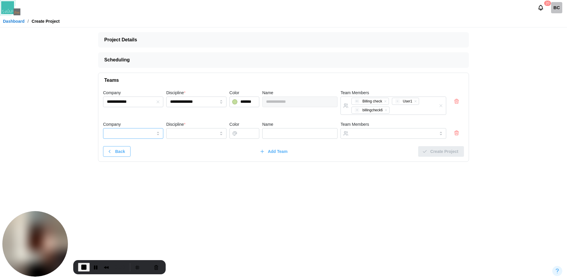
click at [108, 130] on input "Company" at bounding box center [133, 133] width 60 height 11
type input "**********"
click at [180, 134] on input "Discipline *" at bounding box center [196, 133] width 60 height 11
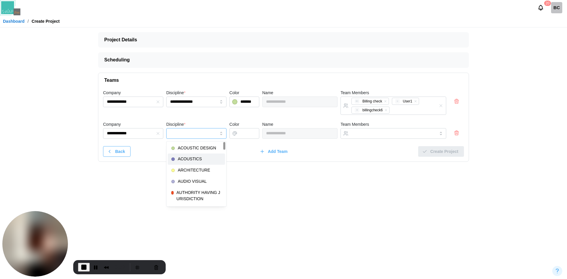
type input "*********"
type input "*******"
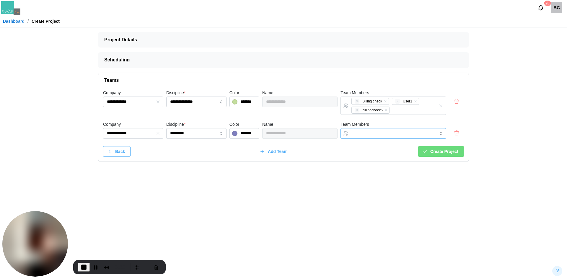
click at [360, 131] on input "Team Members" at bounding box center [387, 133] width 73 height 5
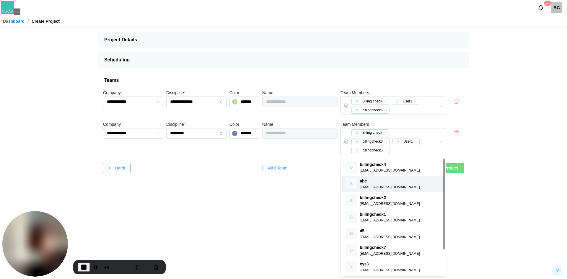
click at [452, 168] on span "Create Project" at bounding box center [444, 168] width 28 height 10
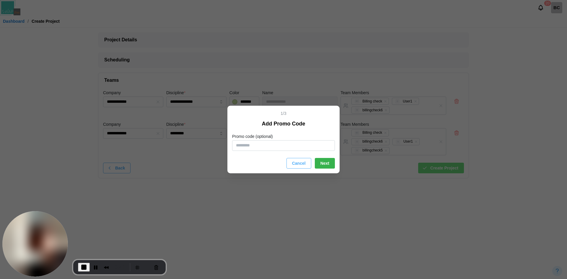
click at [326, 163] on span "Next" at bounding box center [324, 163] width 9 height 10
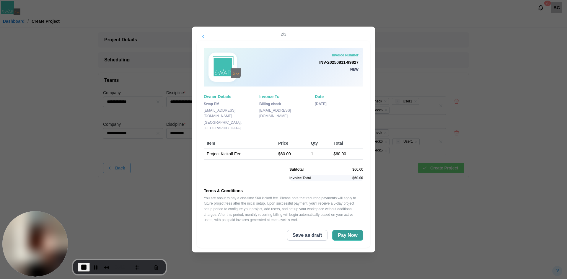
click at [353, 234] on span "Pay Now" at bounding box center [348, 235] width 20 height 10
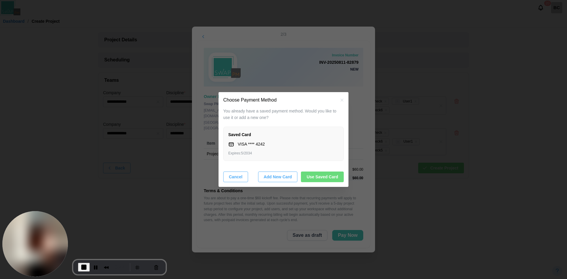
click at [322, 181] on span "Use Saved Card" at bounding box center [322, 177] width 32 height 10
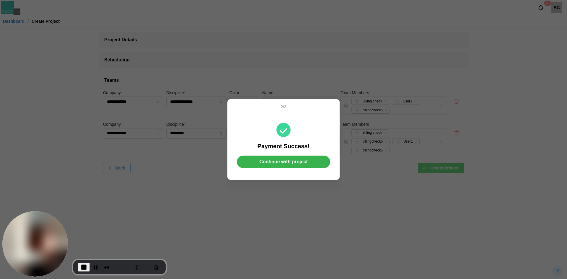
click at [305, 161] on span "Continue with project" at bounding box center [283, 162] width 48 height 12
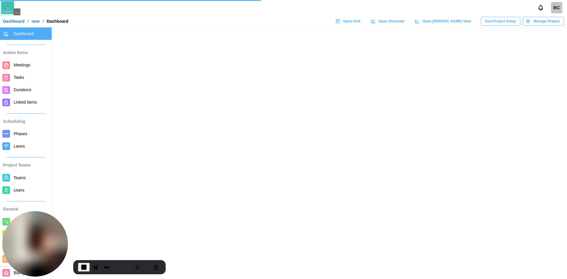
click at [19, 177] on span "Teams" at bounding box center [20, 177] width 12 height 5
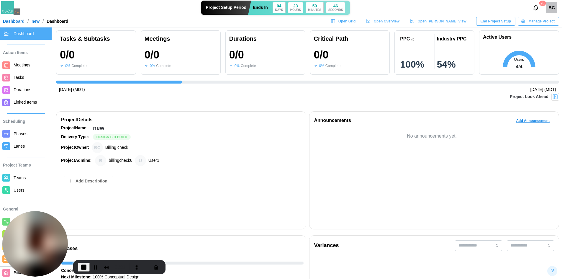
click at [20, 176] on span "Teams" at bounding box center [20, 177] width 12 height 5
click at [91, 262] on div "Recorder controls - play pause" at bounding box center [95, 266] width 9 height 9
click at [94, 269] on button "Pause Recording" at bounding box center [95, 266] width 9 height 9
click at [28, 179] on span "Teams" at bounding box center [32, 177] width 36 height 7
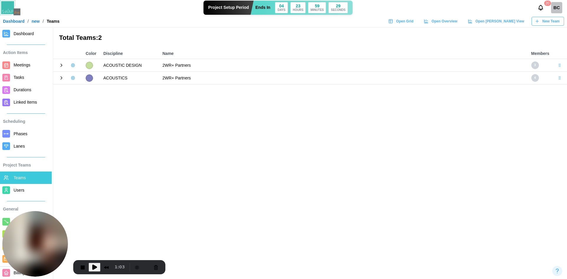
click at [93, 264] on span "Play Recording" at bounding box center [94, 267] width 7 height 7
click at [60, 67] on icon at bounding box center [61, 65] width 5 height 5
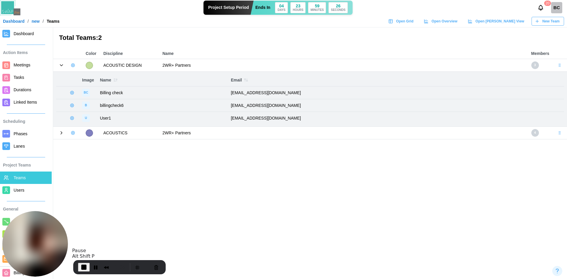
click at [58, 133] on div at bounding box center [68, 133] width 24 height 8
click at [61, 133] on icon at bounding box center [61, 132] width 5 height 5
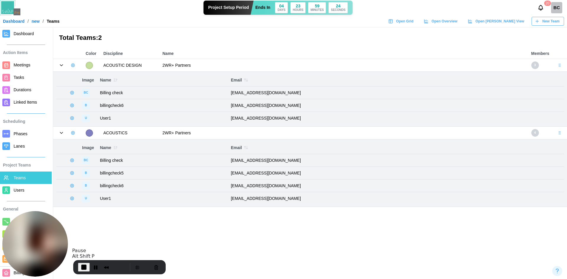
click at [73, 133] on icon "button" at bounding box center [72, 132] width 1 height 1
click at [82, 144] on div "Add User" at bounding box center [93, 145] width 22 height 5
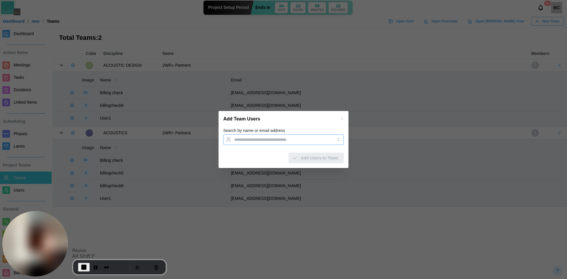
click at [250, 140] on input "Search by name or email address" at bounding box center [278, 139] width 88 height 5
click at [300, 124] on div "Add Team Users" at bounding box center [283, 119] width 130 height 16
click at [322, 162] on span "Add Users to Team" at bounding box center [318, 158] width 37 height 10
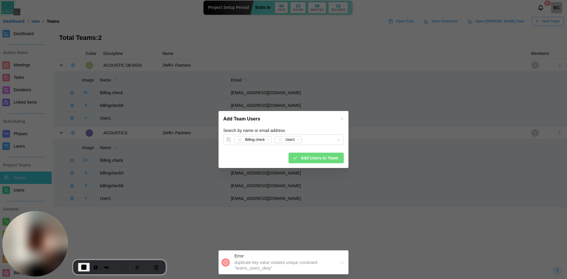
click at [311, 156] on span "Add Users to Team" at bounding box center [318, 158] width 37 height 10
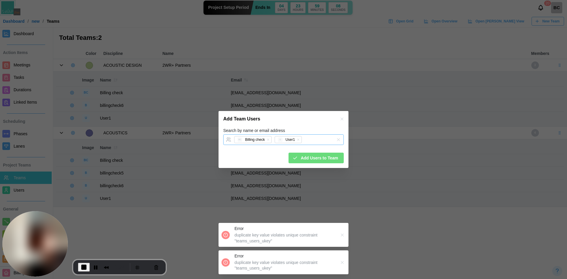
click at [310, 140] on div "BC Billing check U User1" at bounding box center [277, 140] width 89 height 10
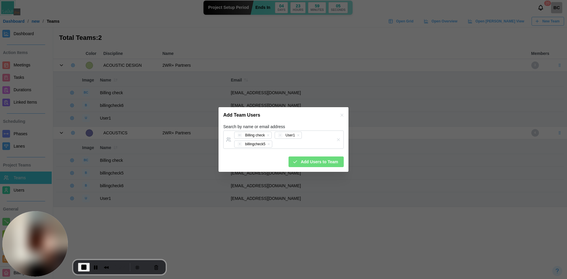
click at [298, 118] on div "Add Team Users" at bounding box center [283, 115] width 130 height 16
click at [301, 160] on div "Add Users to Team" at bounding box center [315, 162] width 46 height 10
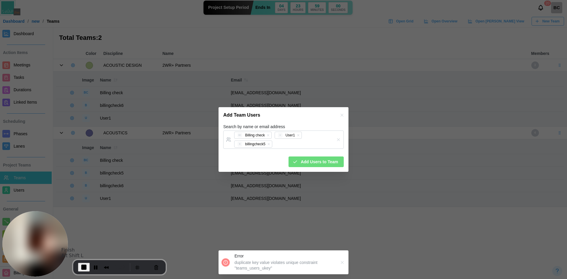
click at [81, 264] on span "End Recording" at bounding box center [83, 267] width 7 height 7
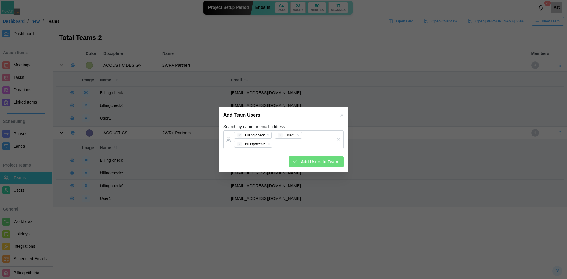
click at [320, 160] on span "Add Users to Team" at bounding box center [318, 162] width 37 height 10
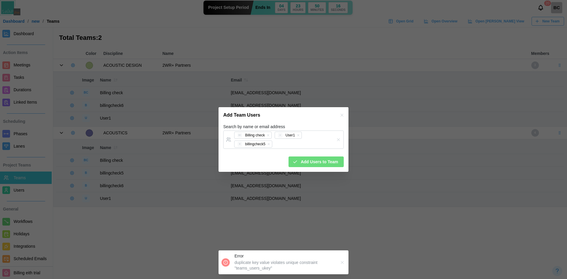
click at [342, 114] on icon "button" at bounding box center [341, 115] width 5 height 5
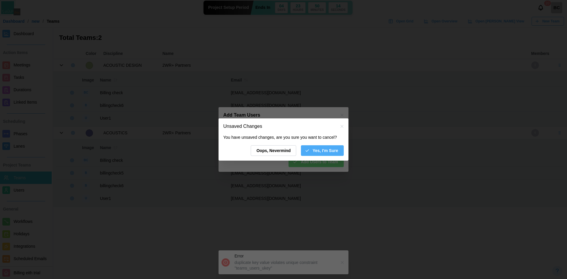
click at [322, 147] on span "Yes, I'm Sure" at bounding box center [325, 151] width 26 height 10
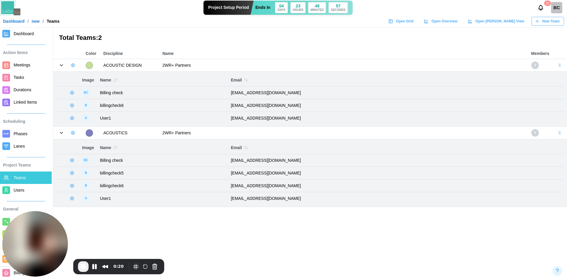
click at [13, 22] on link "Dashboard" at bounding box center [14, 21] width 22 height 4
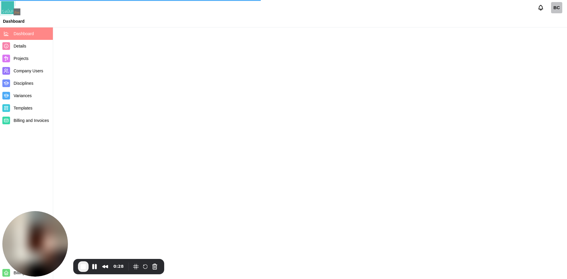
click at [27, 72] on span "Company Users" at bounding box center [29, 70] width 30 height 5
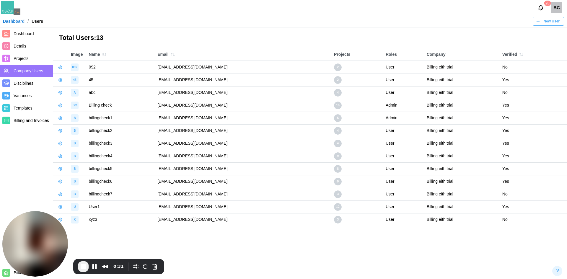
click at [562, 24] on button "New User" at bounding box center [547, 21] width 31 height 9
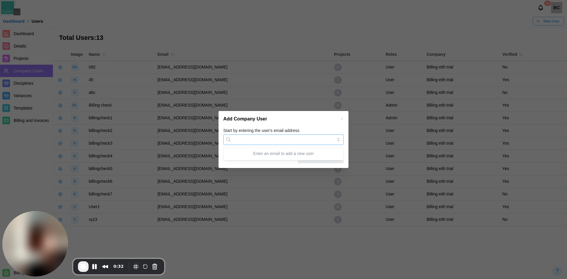
click at [271, 140] on input "Start by entering the user's email address" at bounding box center [283, 139] width 120 height 11
paste input "**********"
type input "**********"
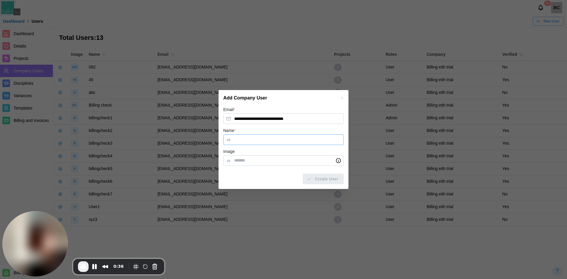
click at [275, 138] on input "Name *" at bounding box center [283, 139] width 120 height 11
type input "*****"
click at [322, 179] on span "Create User" at bounding box center [326, 179] width 23 height 10
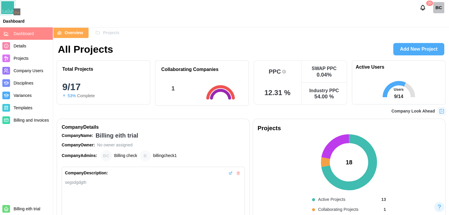
click at [206, 37] on div "Overview Projects" at bounding box center [251, 32] width 396 height 11
click at [136, 26] on header "[DATE] Dashboard" at bounding box center [224, 13] width 449 height 27
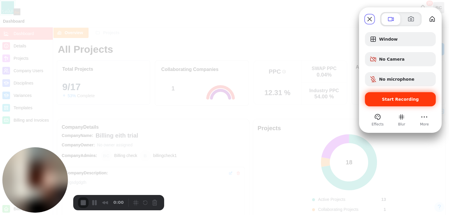
click at [378, 97] on span "Start Recording" at bounding box center [400, 99] width 61 height 5
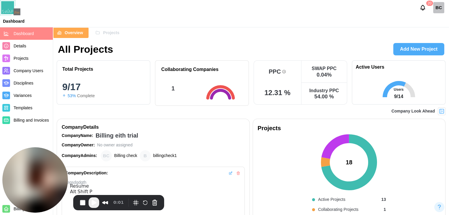
click at [93, 204] on span "Play Recording" at bounding box center [93, 203] width 7 height 7
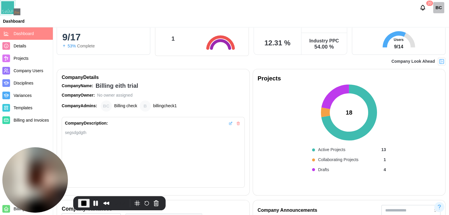
scroll to position [59, 0]
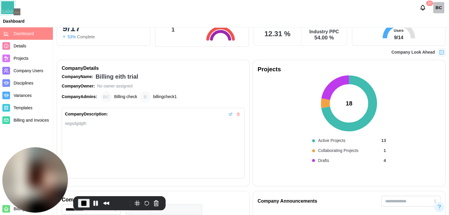
click at [327, 105] on circle at bounding box center [348, 103] width 47 height 47
click at [328, 114] on circle at bounding box center [348, 103] width 47 height 47
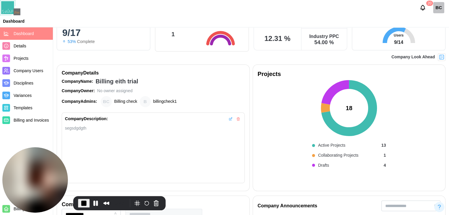
scroll to position [89, 0]
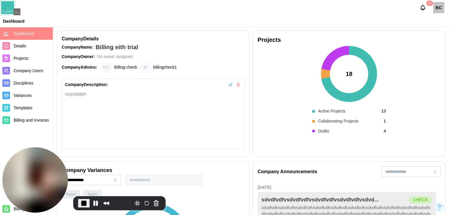
click at [232, 82] on button "button" at bounding box center [230, 85] width 6 height 6
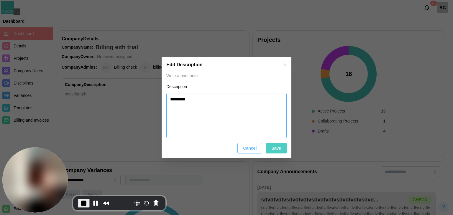
click at [194, 102] on textarea "**********" at bounding box center [226, 115] width 120 height 45
click at [274, 149] on div "Cancel Save" at bounding box center [226, 148] width 120 height 11
click at [84, 203] on span "End Recording" at bounding box center [83, 203] width 7 height 7
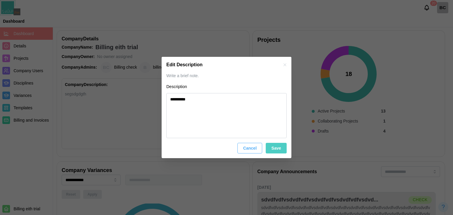
click at [259, 148] on button "Cancel" at bounding box center [250, 148] width 25 height 11
type textarea "*"
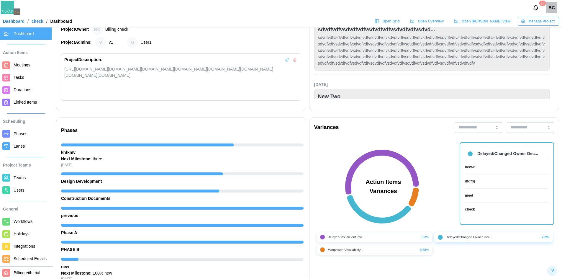
scroll to position [0, 257]
